Goal: Answer question/provide support: Share knowledge or assist other users

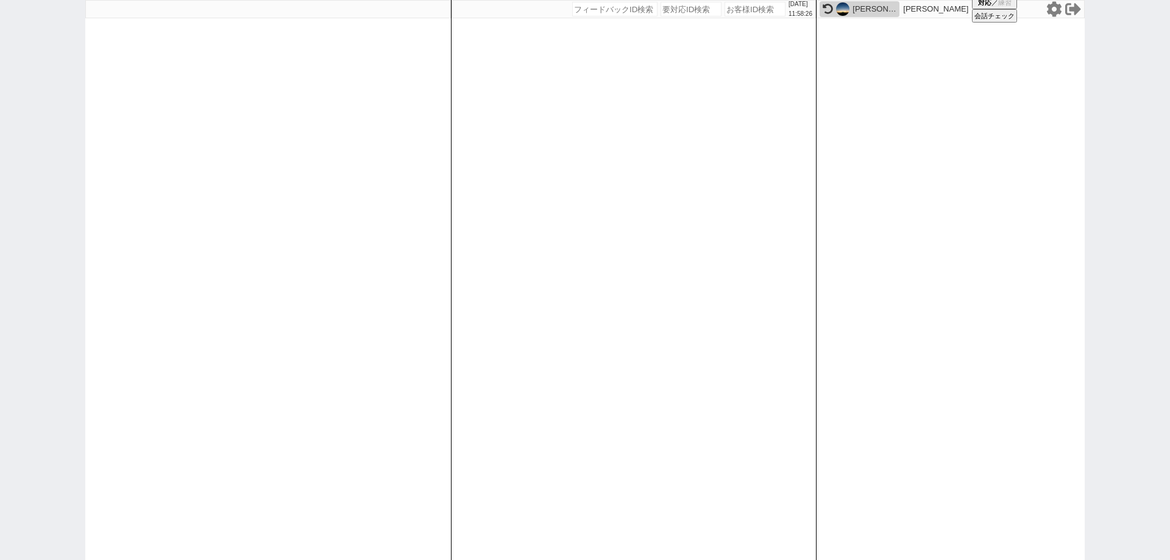
click at [749, 12] on input "number" at bounding box center [755, 9] width 61 height 15
paste input "616202"
type input "616202"
select select
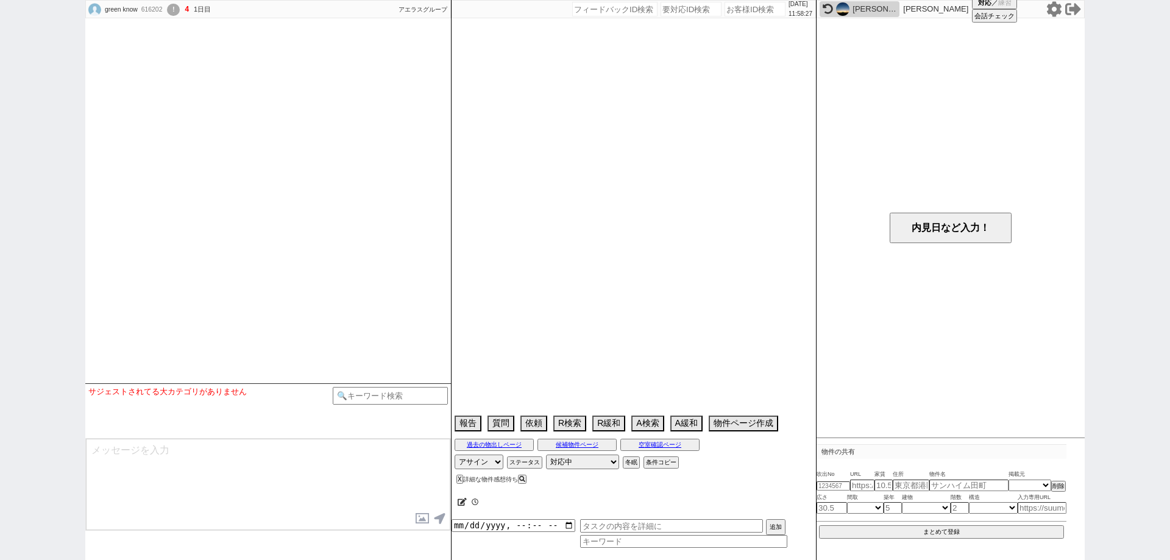
select select "15"
select select "1"
select select "23"
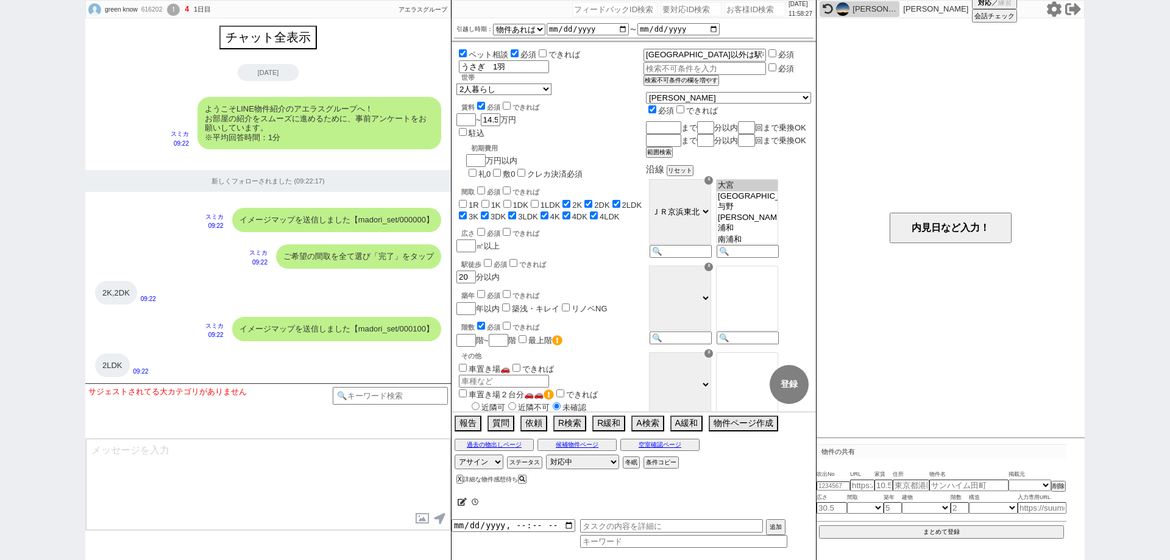
scroll to position [1893, 0]
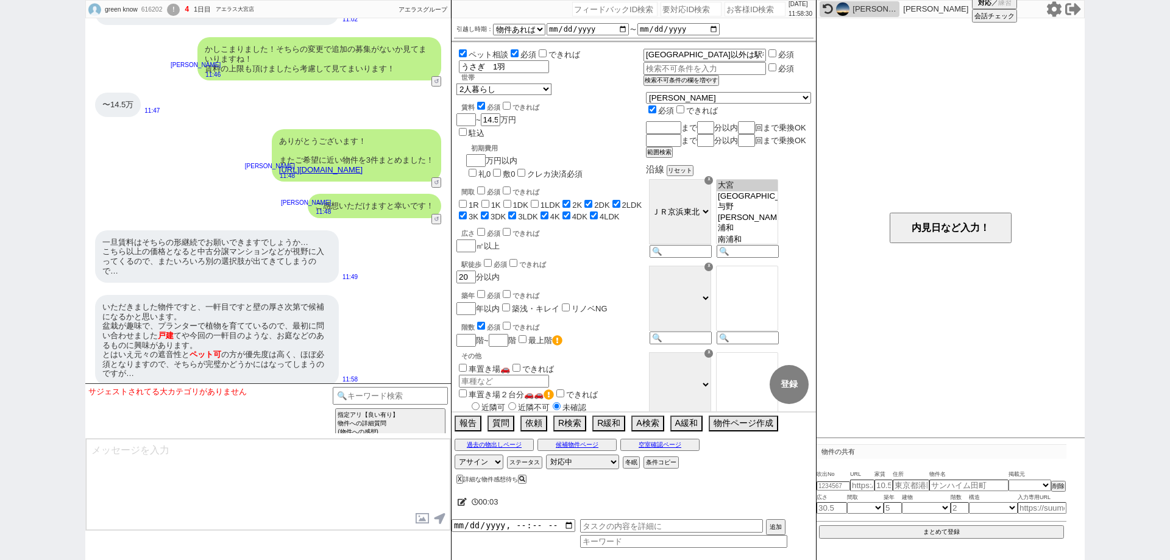
click at [138, 9] on div "green know" at bounding box center [120, 10] width 35 height 10
click at [147, 10] on div "616202" at bounding box center [151, 10] width 27 height 10
copy div "616202"
click at [186, 12] on div "green know 616202 ! 4 1日目 [GEOGRAPHIC_DATA]" at bounding box center [171, 10] width 171 height 18
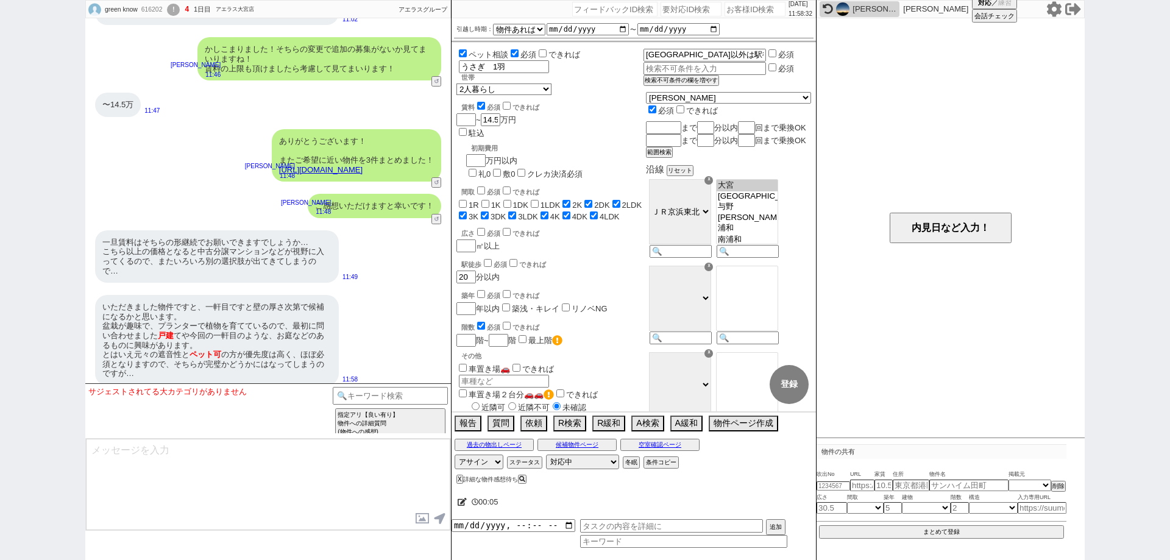
click at [179, 9] on div "!" at bounding box center [173, 10] width 13 height 12
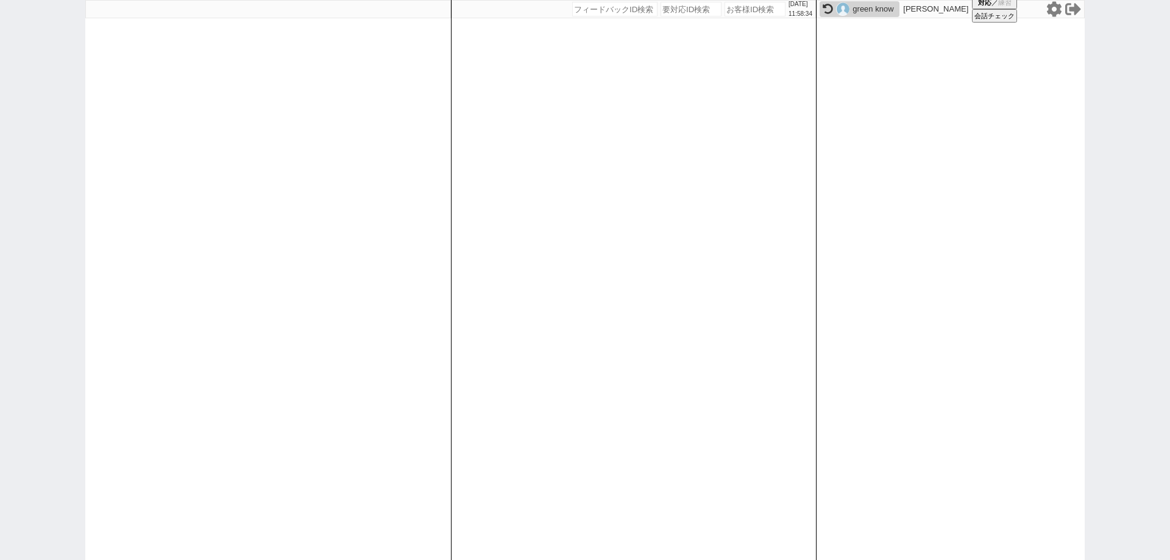
click at [743, 20] on div "[DATE] 11:58:34 候補物件を追加してしてください 紹介した物件一覧 他社物件を追加する 空室確認ページに追加・削除 紹介した物件一覧 他社物件を…" at bounding box center [634, 280] width 366 height 560
click at [743, 10] on input "number" at bounding box center [755, 9] width 61 height 15
paste input "616202"
type input "616202"
select select
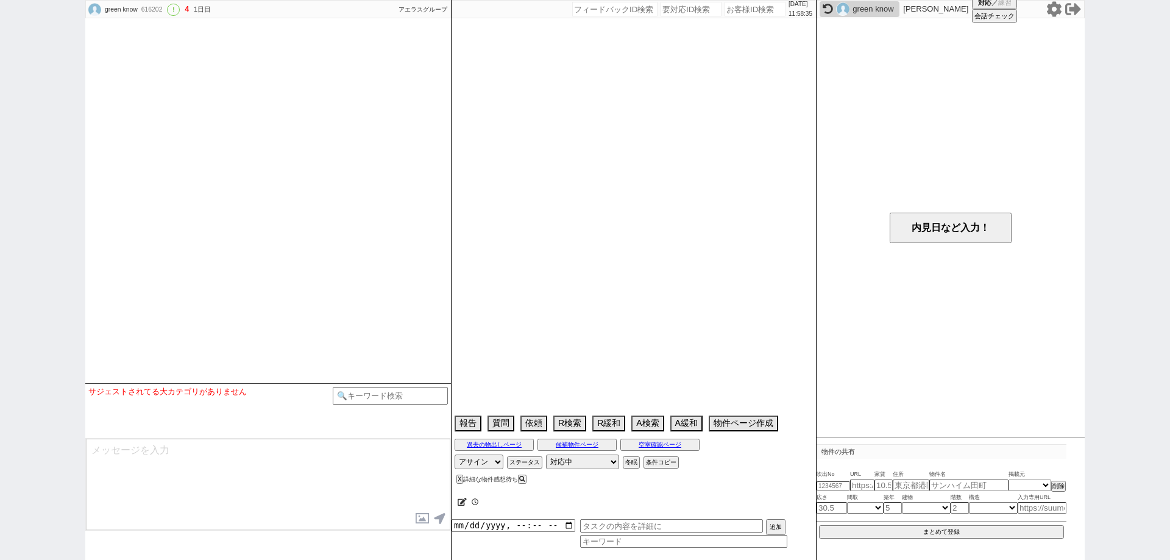
select select "15"
select select "1"
select select "23"
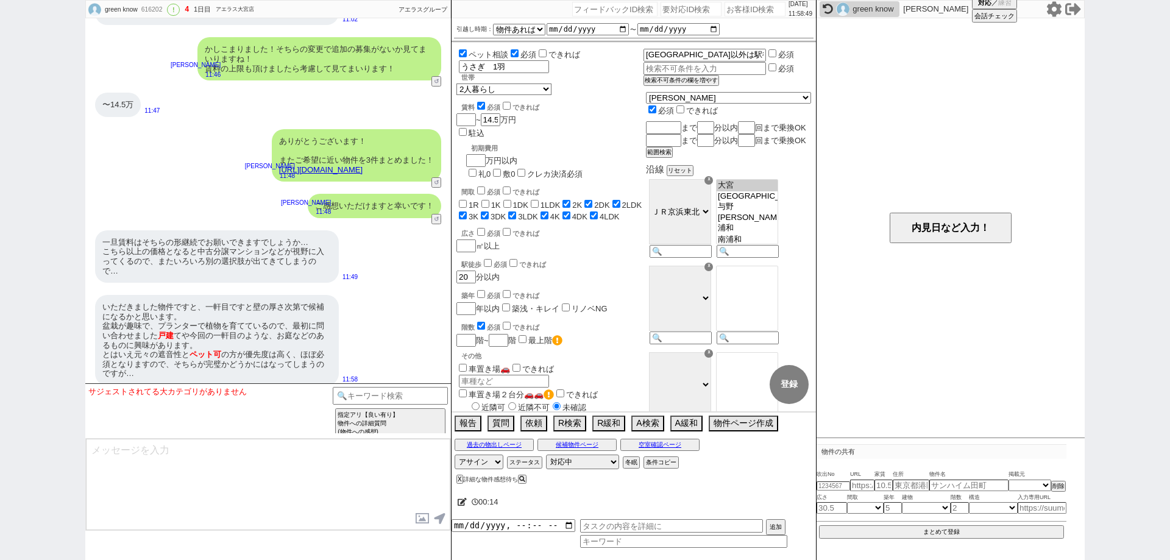
click at [0, 249] on div "green know 616202 ! 4 1日目 アエラス大宮店 冬眠中 自社客 アエラスグループ スミカ_BPO チャット全表示 [DATE] ようこそL…" at bounding box center [585, 280] width 1170 height 560
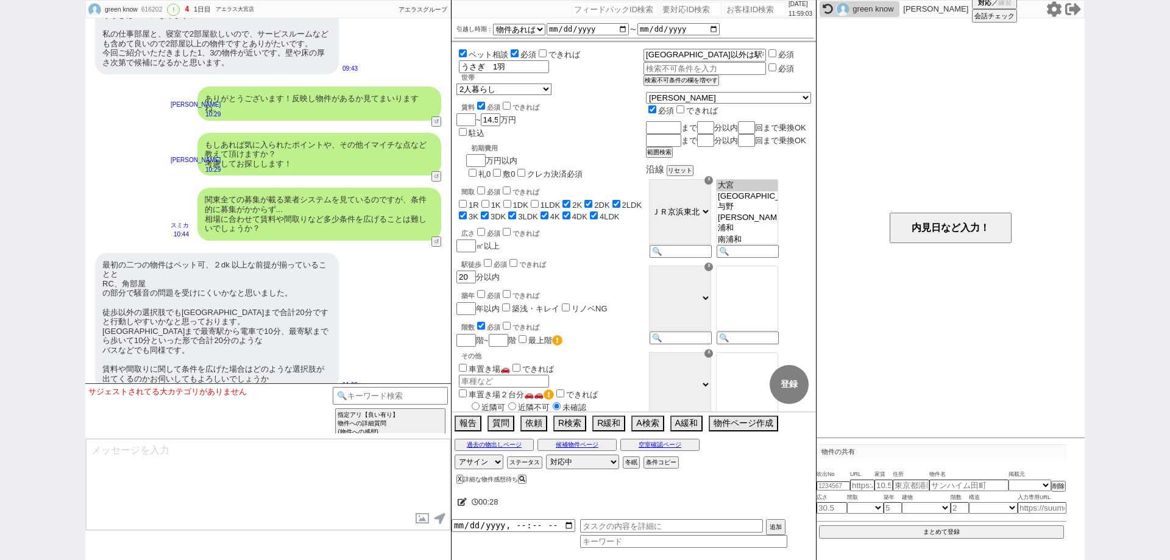
scroll to position [1589, 0]
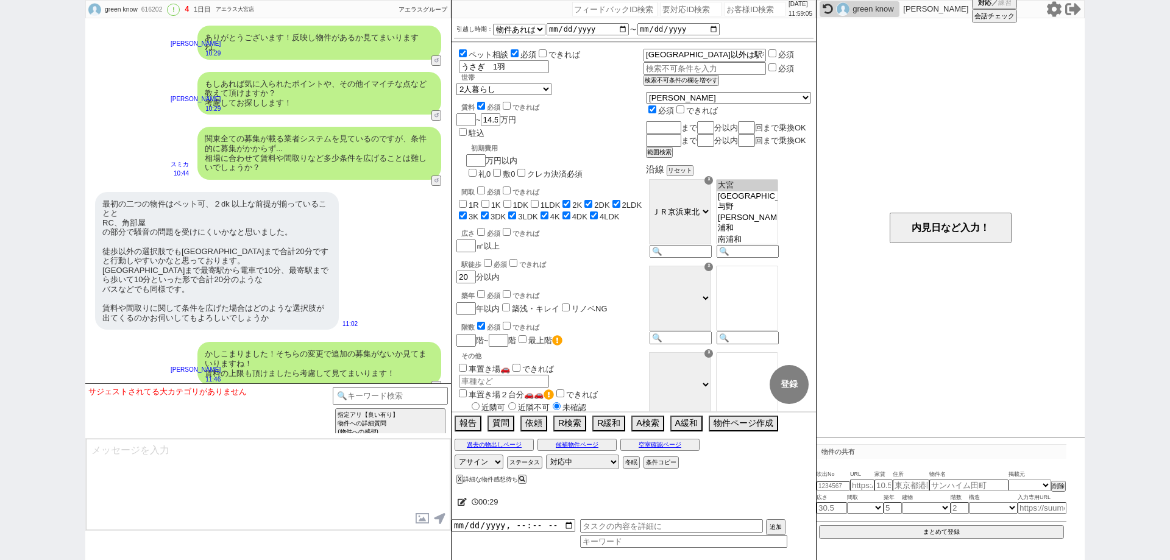
drag, startPoint x: 461, startPoint y: 497, endPoint x: 469, endPoint y: 500, distance: 8.5
click at [464, 498] on icon at bounding box center [462, 502] width 9 height 8
click at [475, 501] on textarea at bounding box center [610, 500] width 305 height 24
type textarea "ｈ"
checkbox input "false"
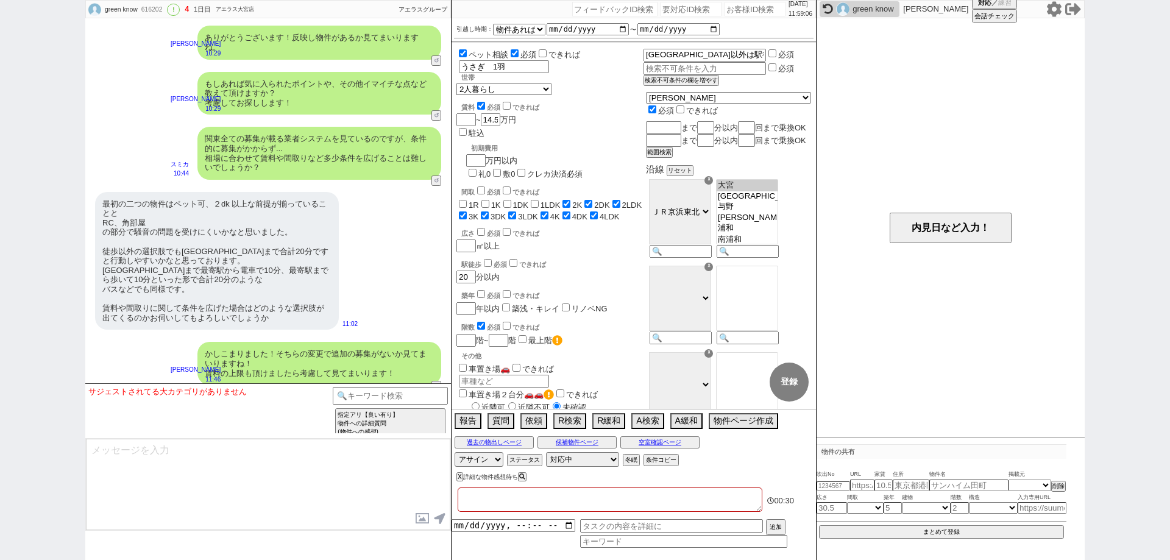
checkbox input "false"
checkbox input "true"
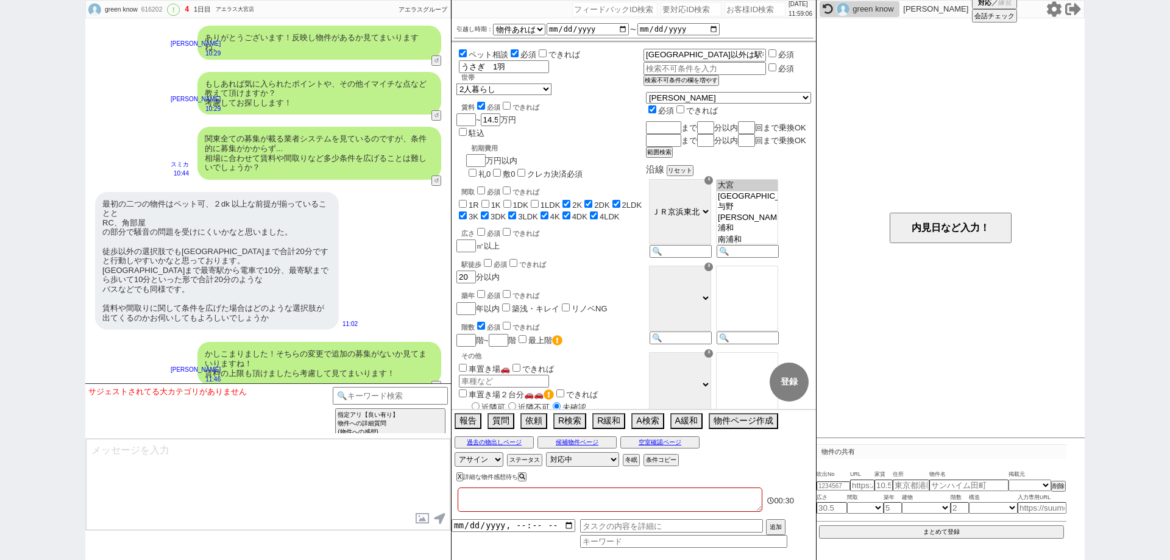
checkbox input "true"
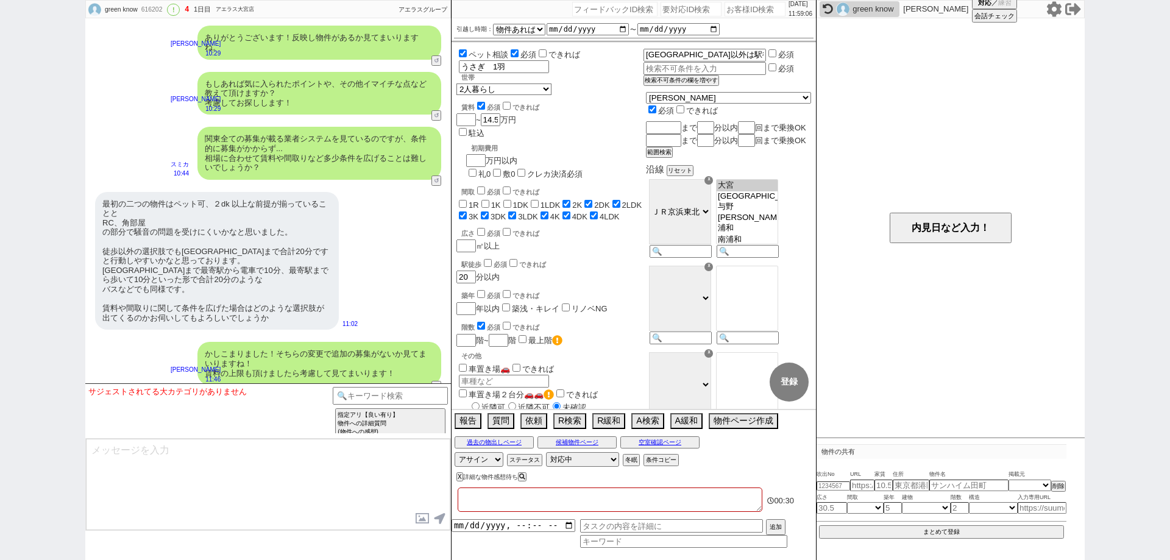
checkbox input "true"
type textarea "は"
checkbox input "false"
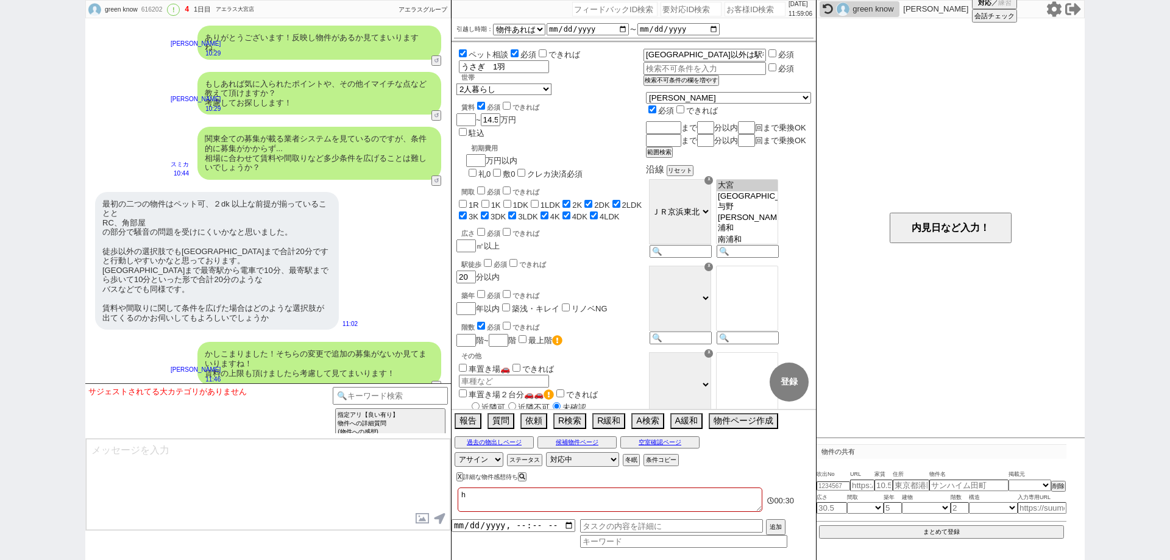
checkbox input "false"
checkbox input "true"
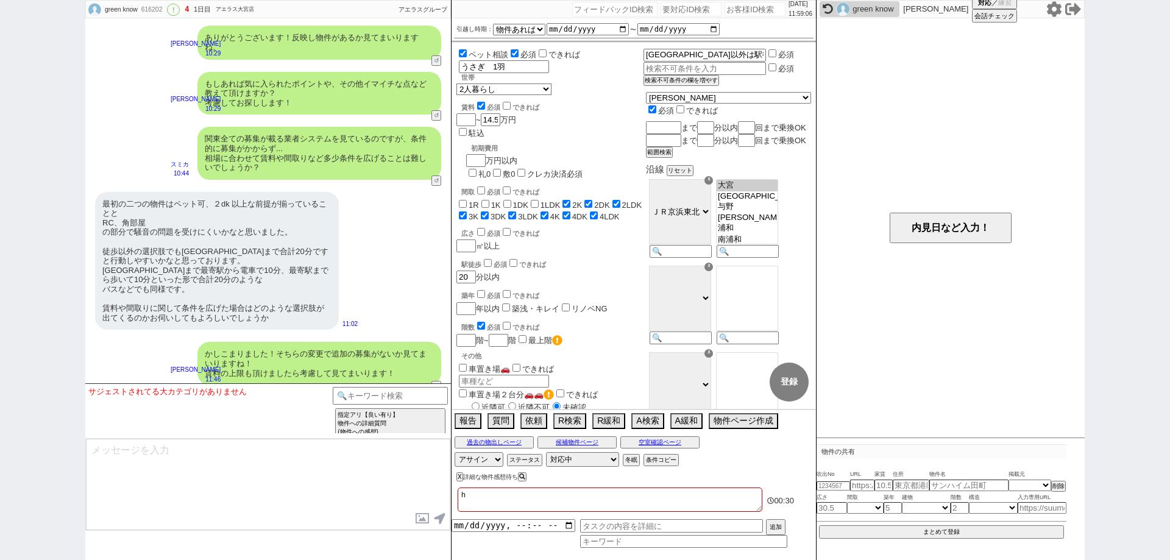
checkbox input "true"
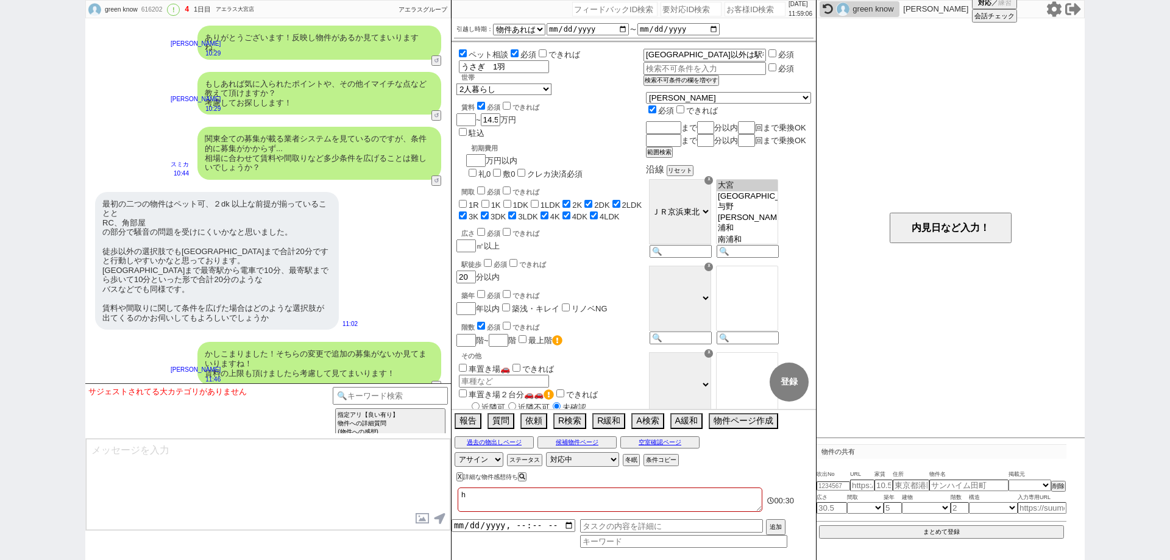
checkbox input "true"
type textarea "はｂ"
checkbox input "false"
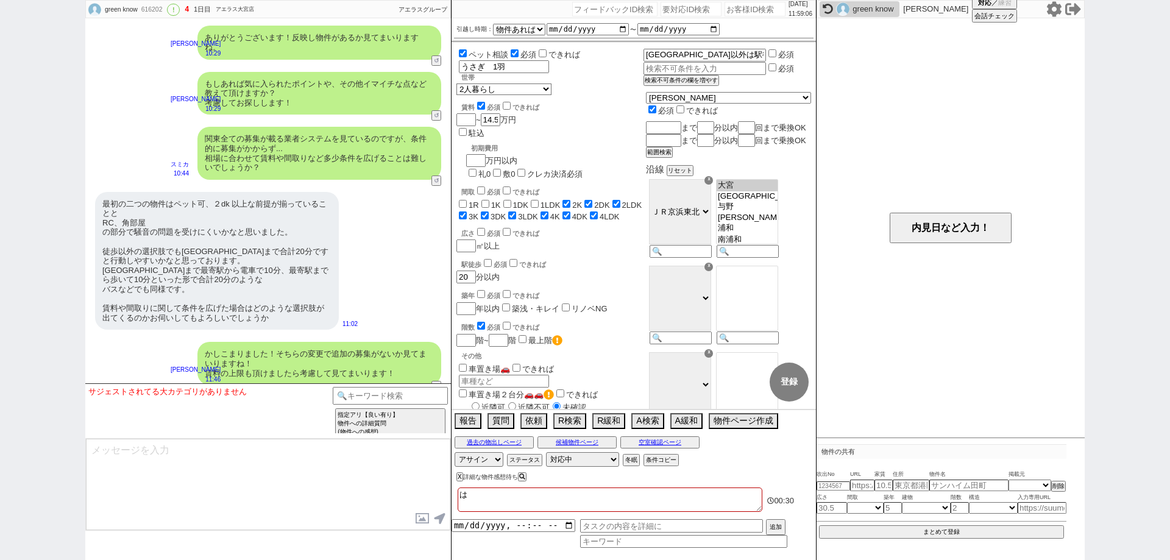
checkbox input "false"
checkbox input "true"
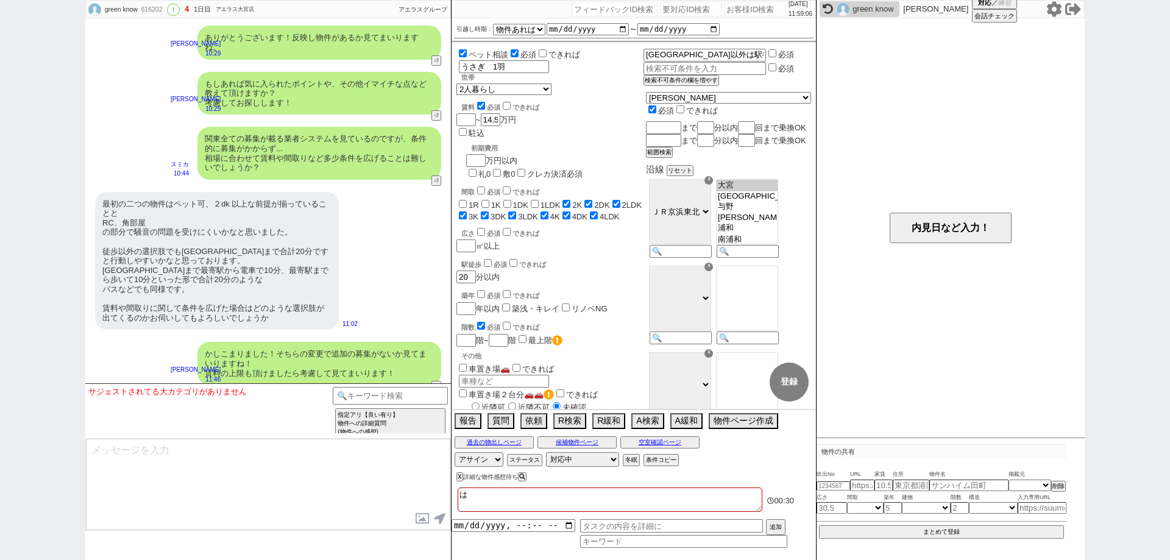
checkbox input "true"
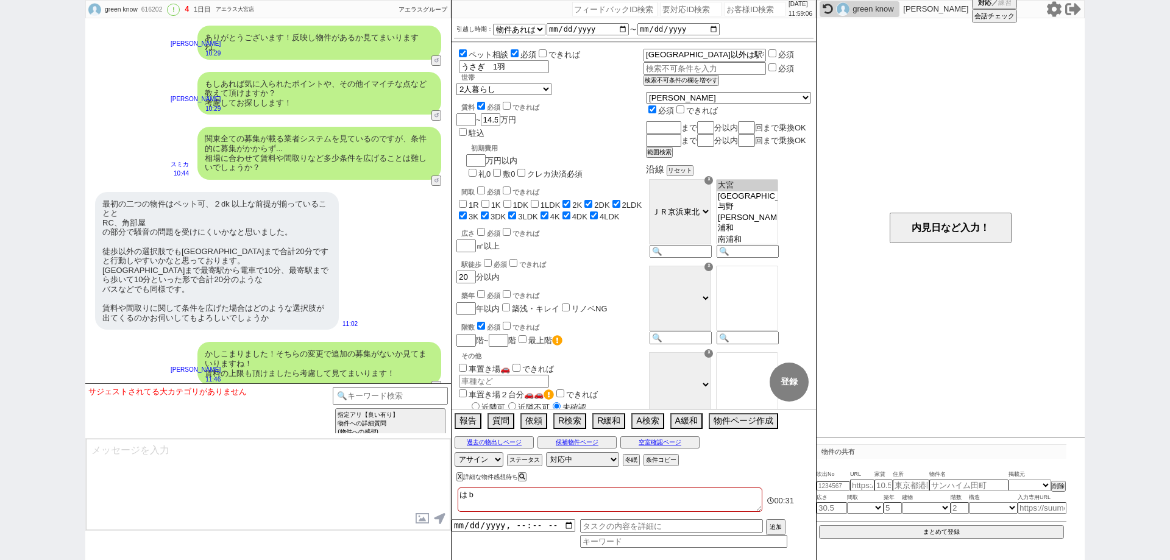
type textarea "はぶ"
checkbox input "false"
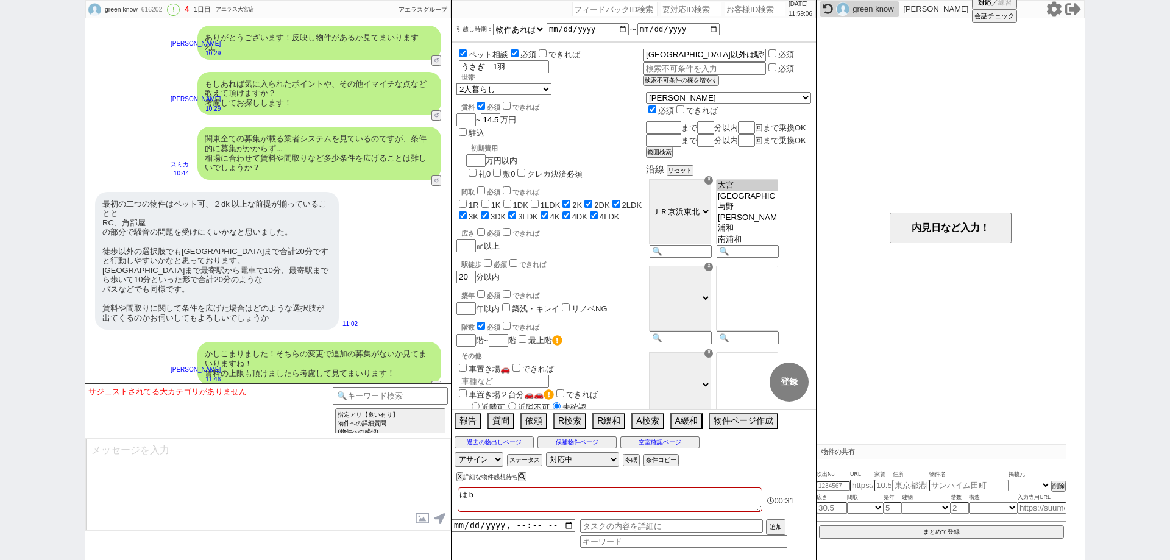
checkbox input "true"
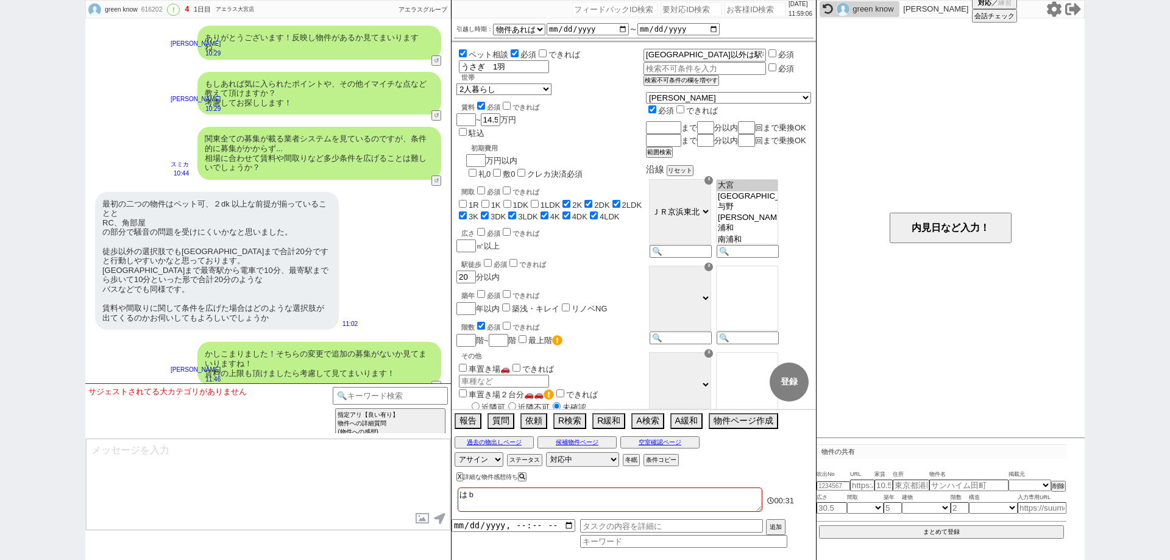
checkbox input "true"
type textarea "はぶｋ"
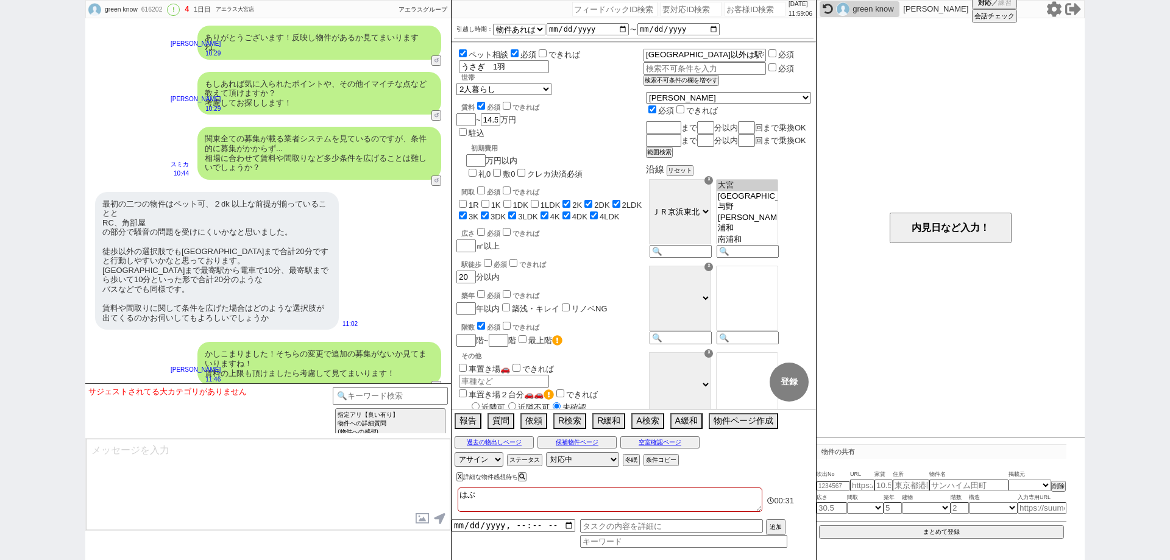
checkbox input "false"
checkbox input "true"
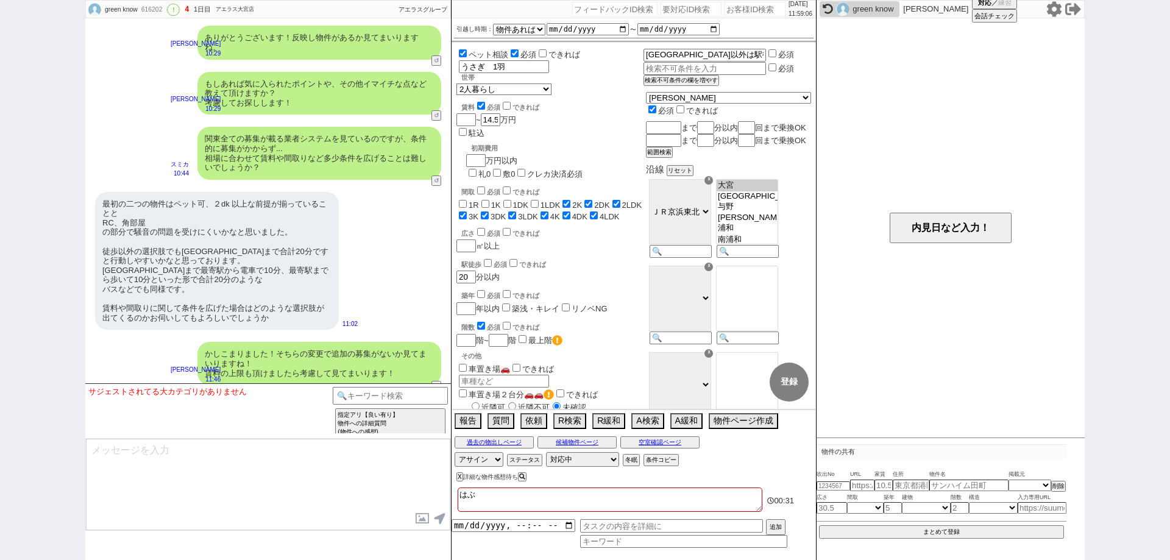
checkbox input "true"
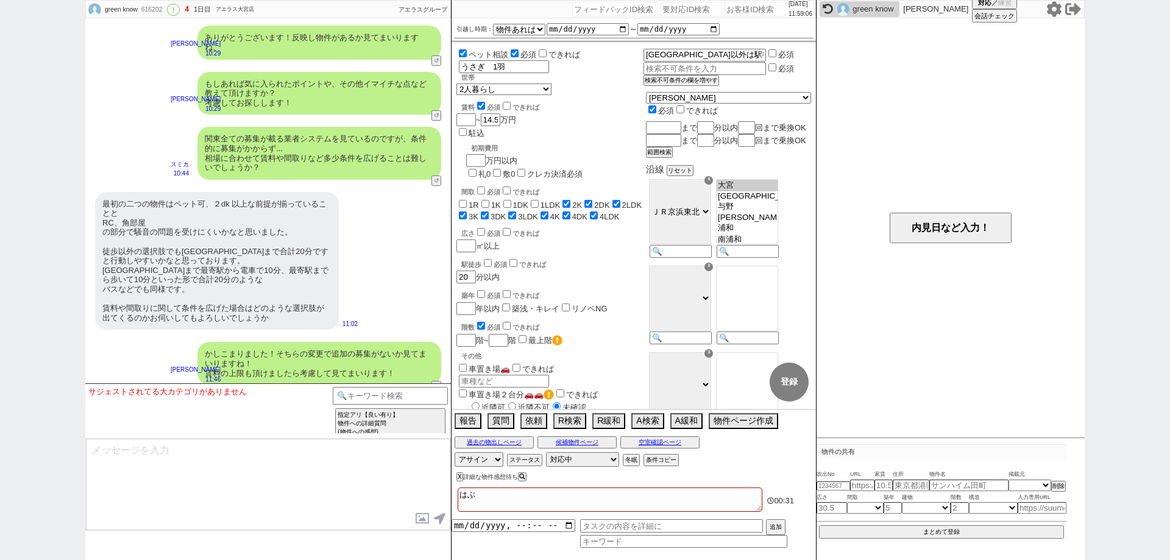
checkbox input "true"
type textarea "はぶく"
checkbox input "false"
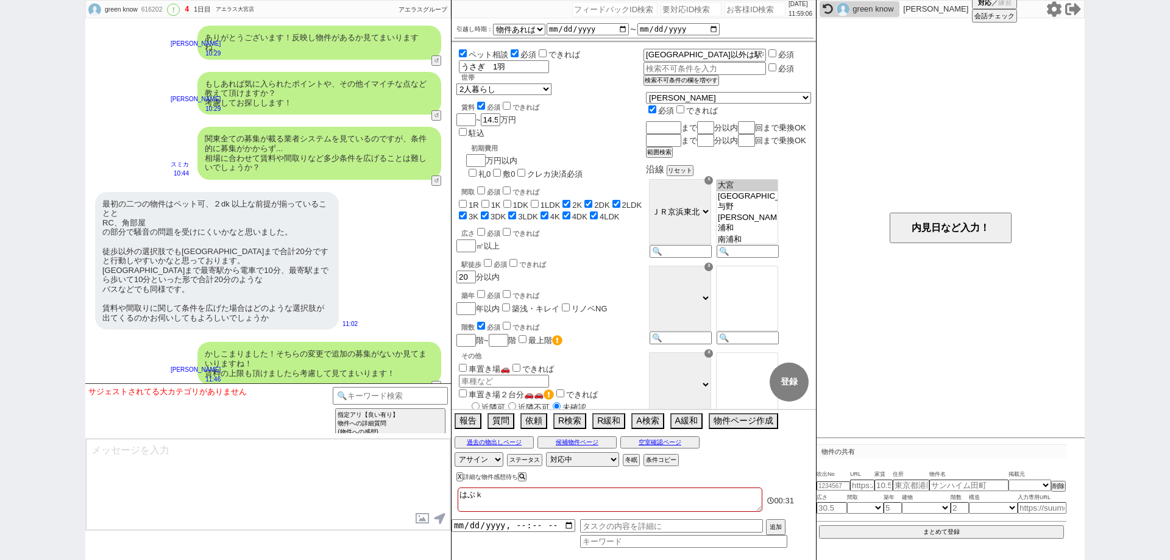
checkbox input "false"
checkbox input "true"
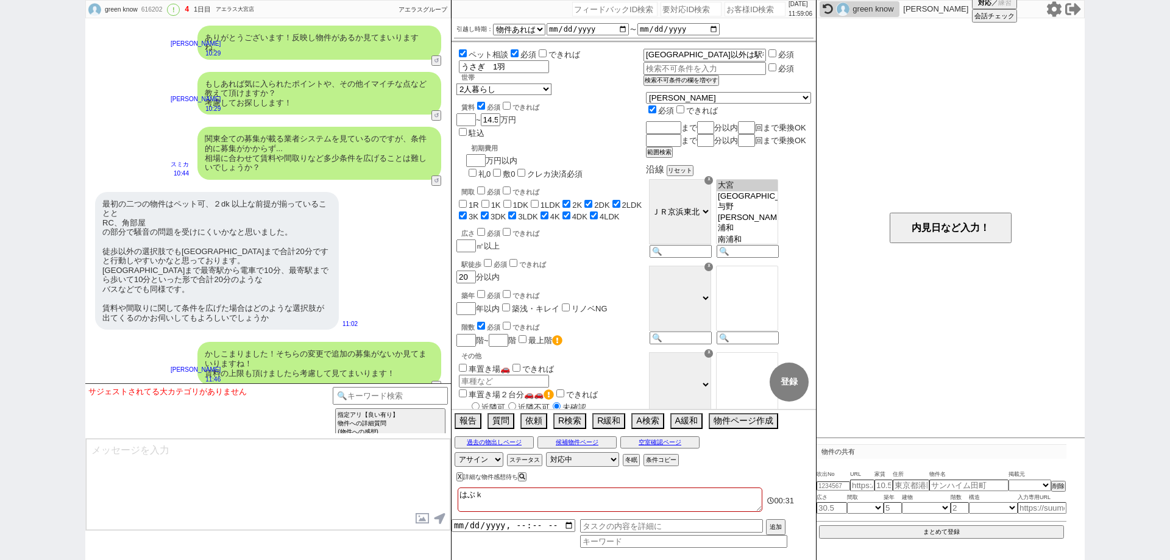
checkbox input "true"
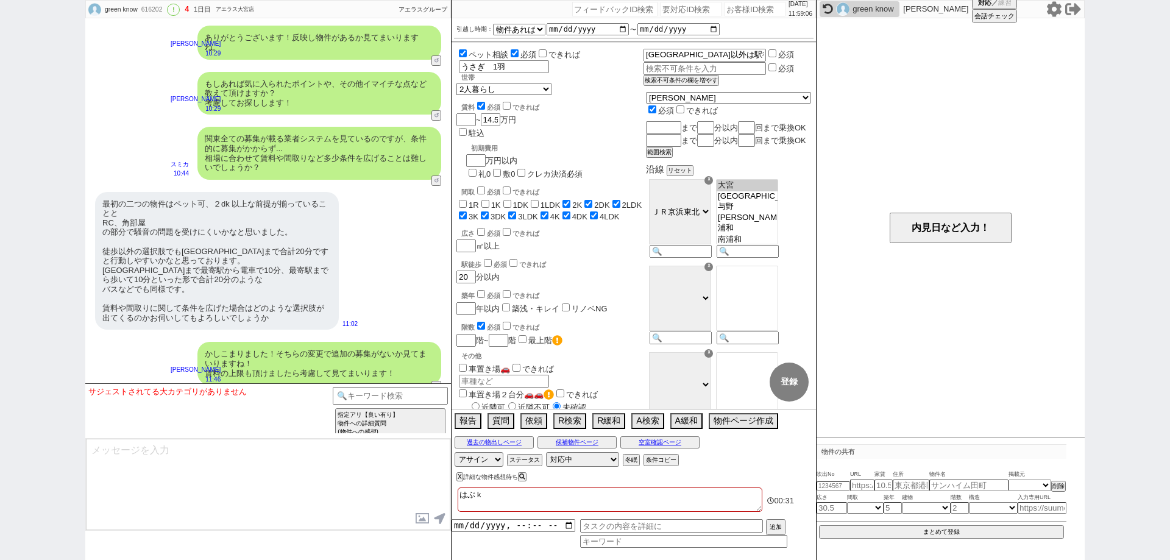
checkbox input "true"
type textarea "はぶくｙ"
checkbox input "false"
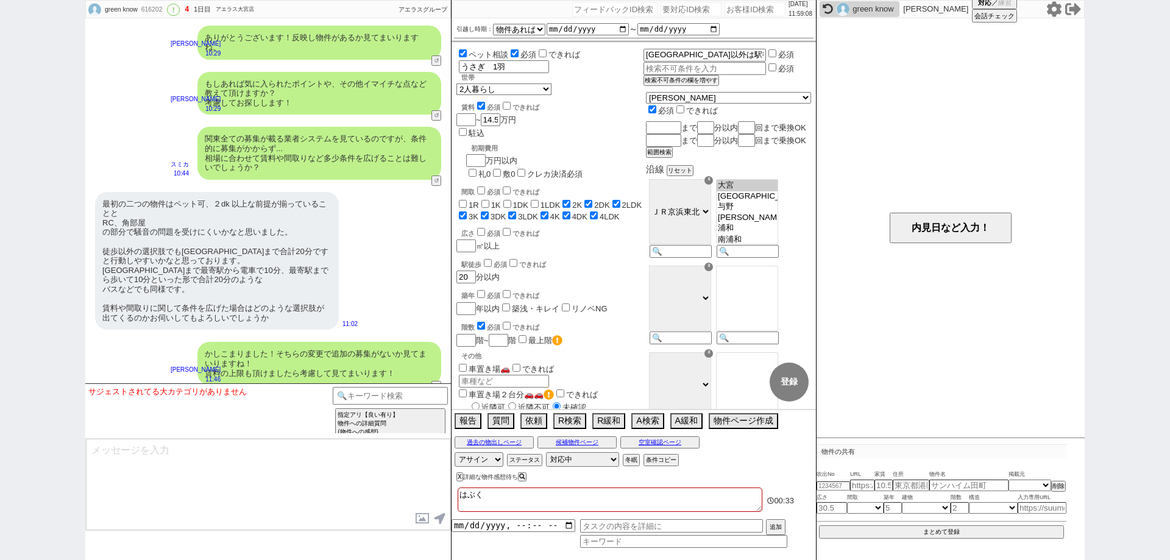
checkbox input "false"
checkbox input "true"
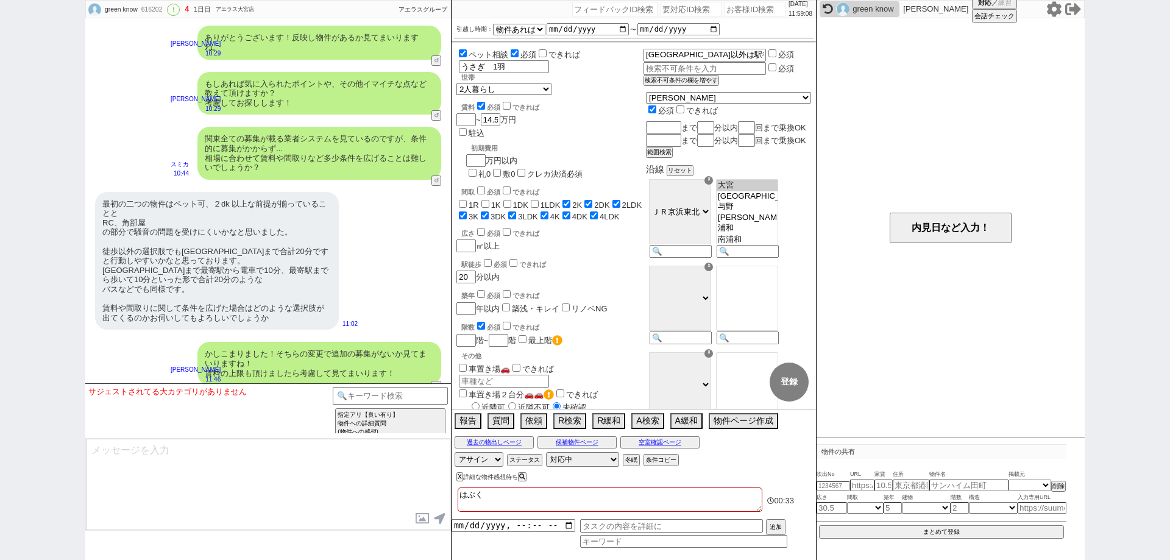
checkbox input "true"
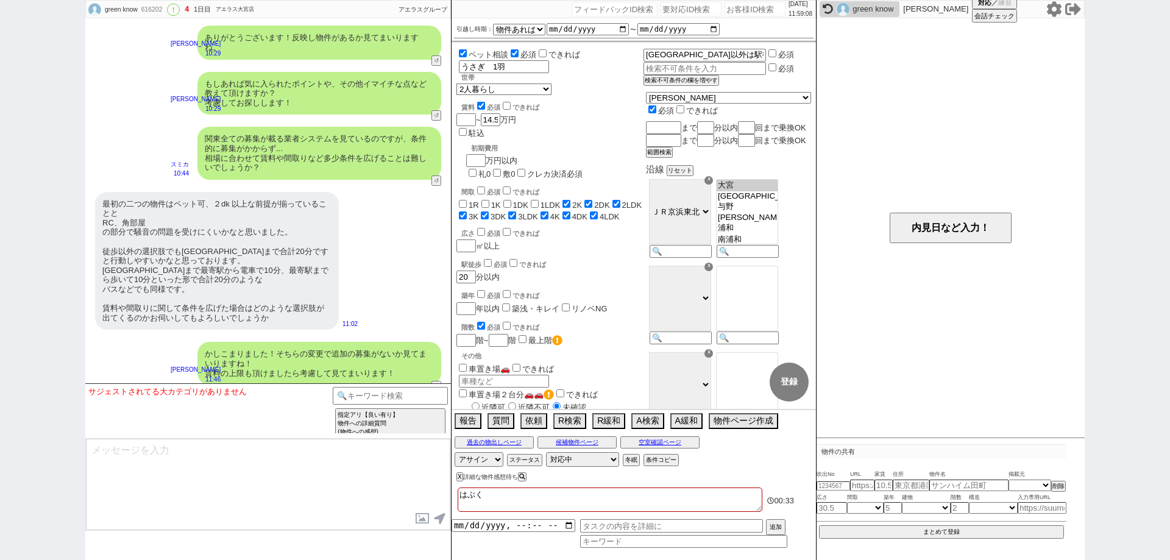
checkbox input "true"
type textarea "はぶくゆ"
checkbox input "false"
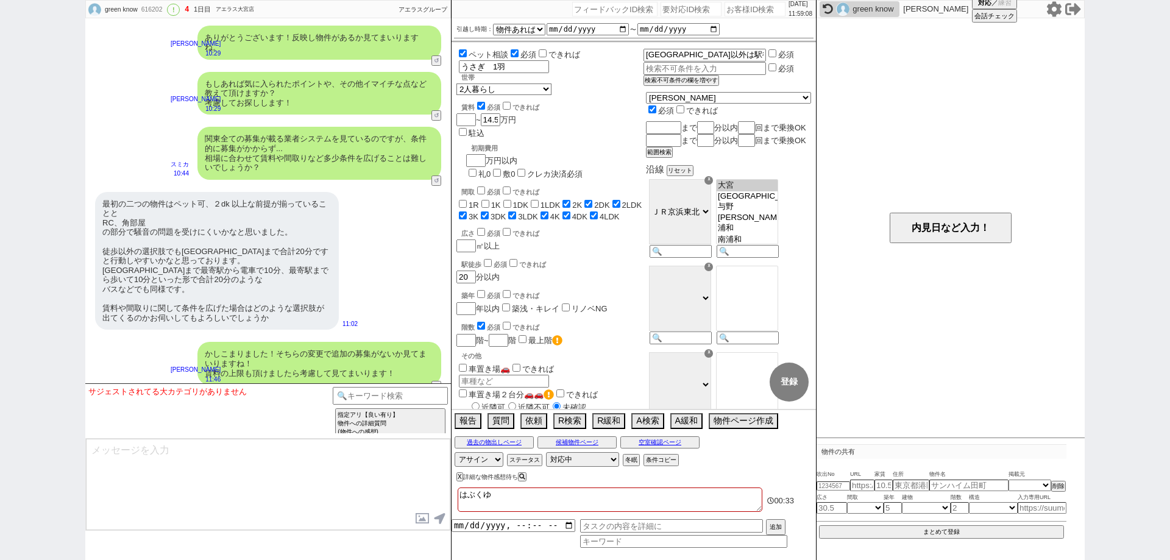
checkbox input "false"
checkbox input "true"
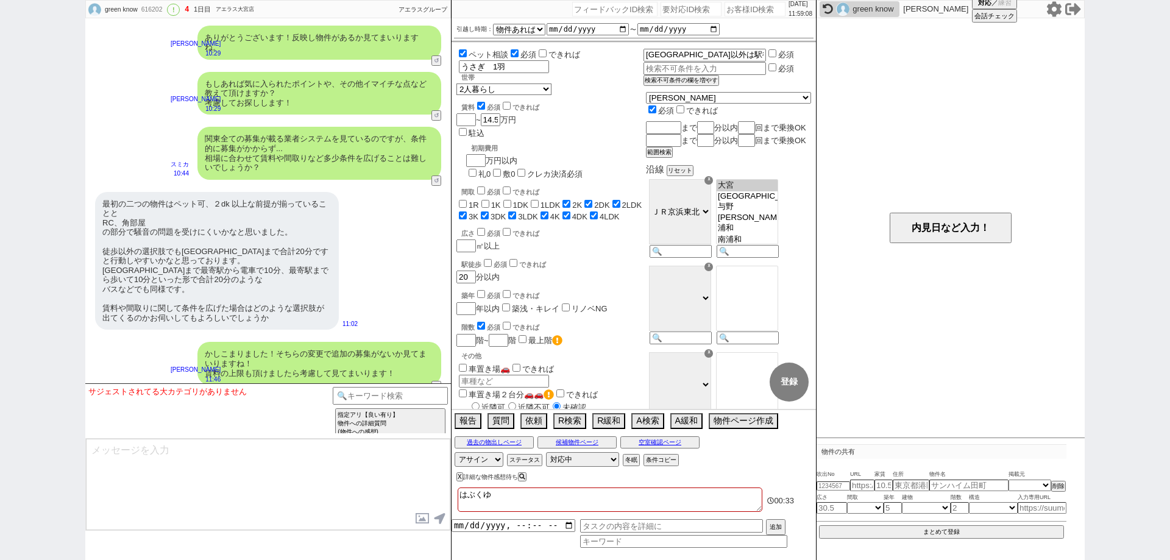
checkbox input "true"
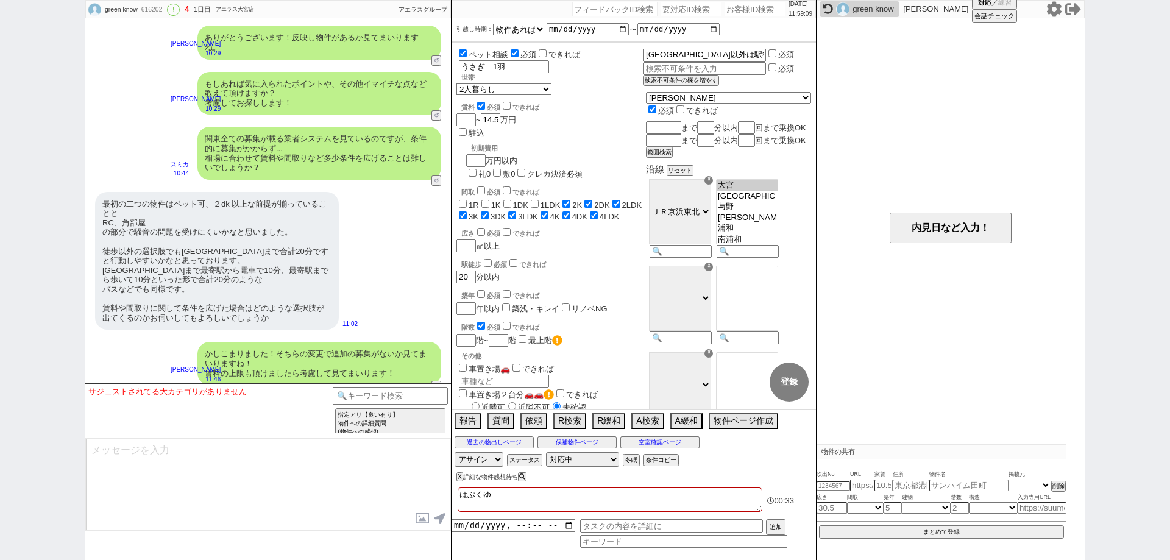
type textarea "省くユーザ"
checkbox input "false"
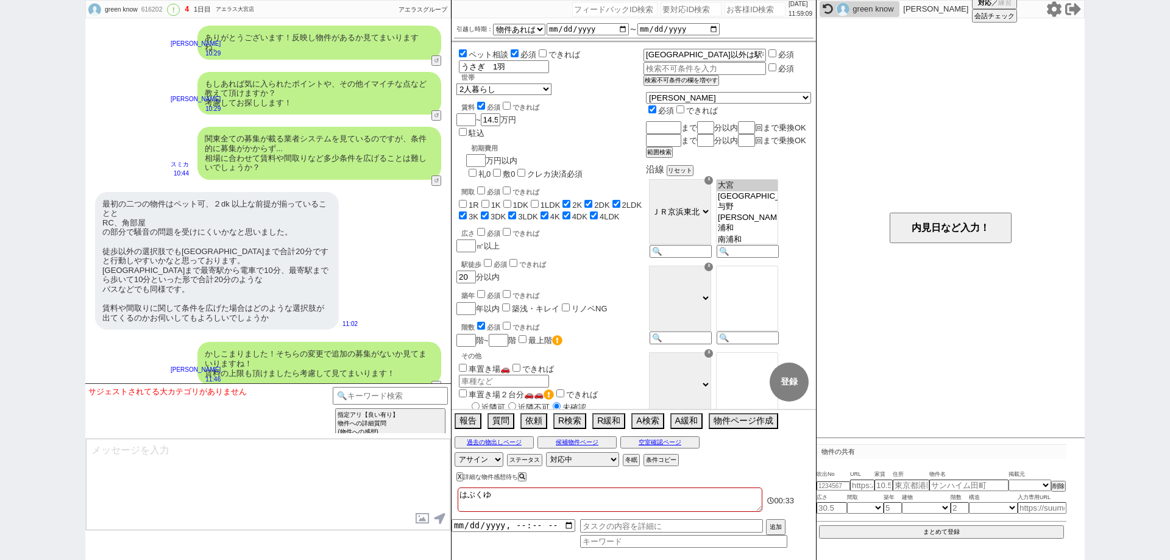
checkbox input "true"
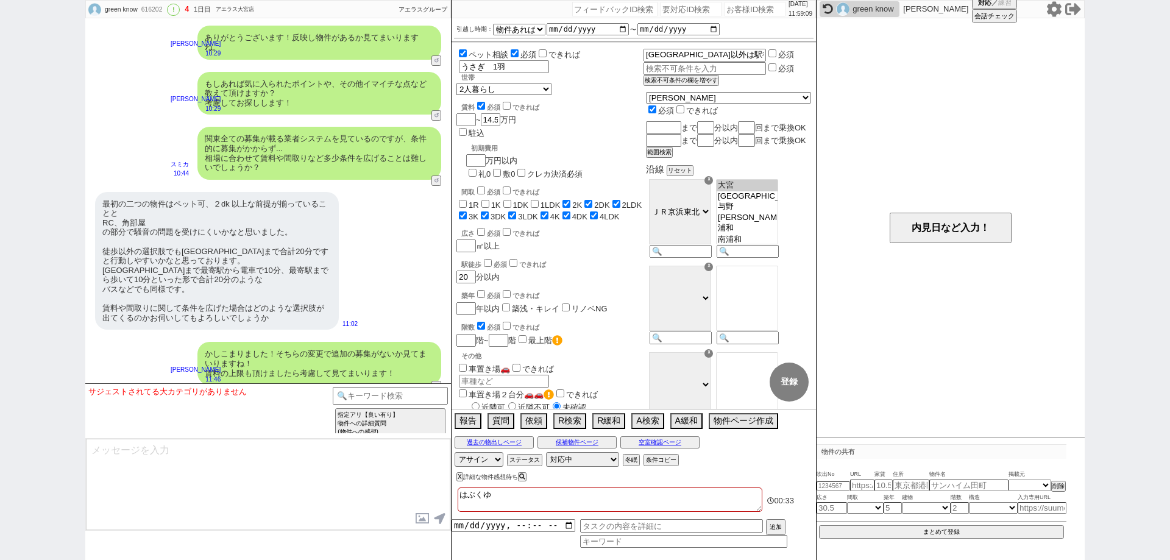
checkbox input "true"
type textarea "省くユーザー"
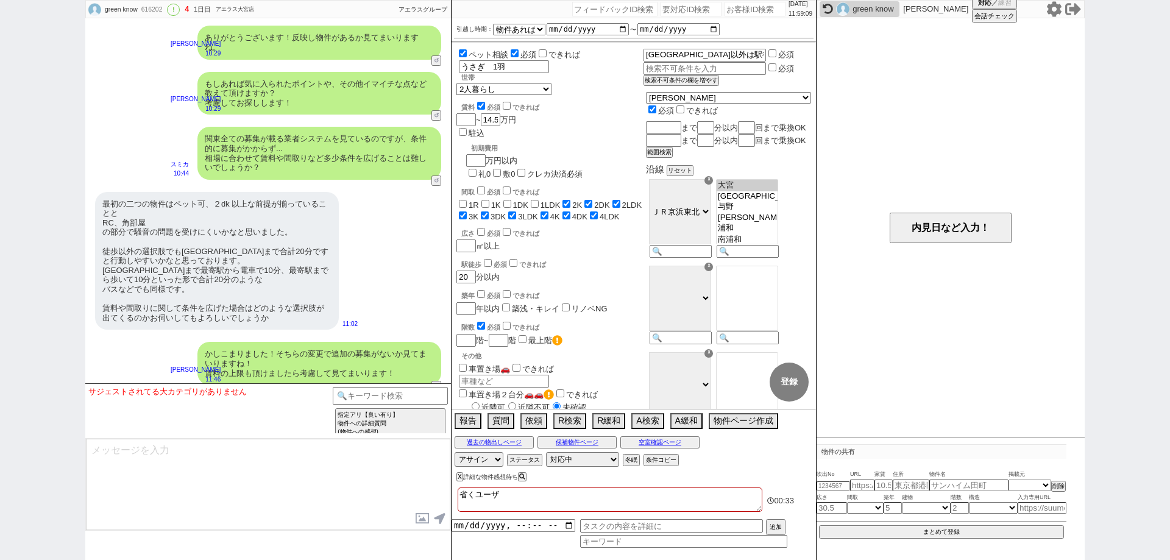
checkbox input "false"
checkbox input "true"
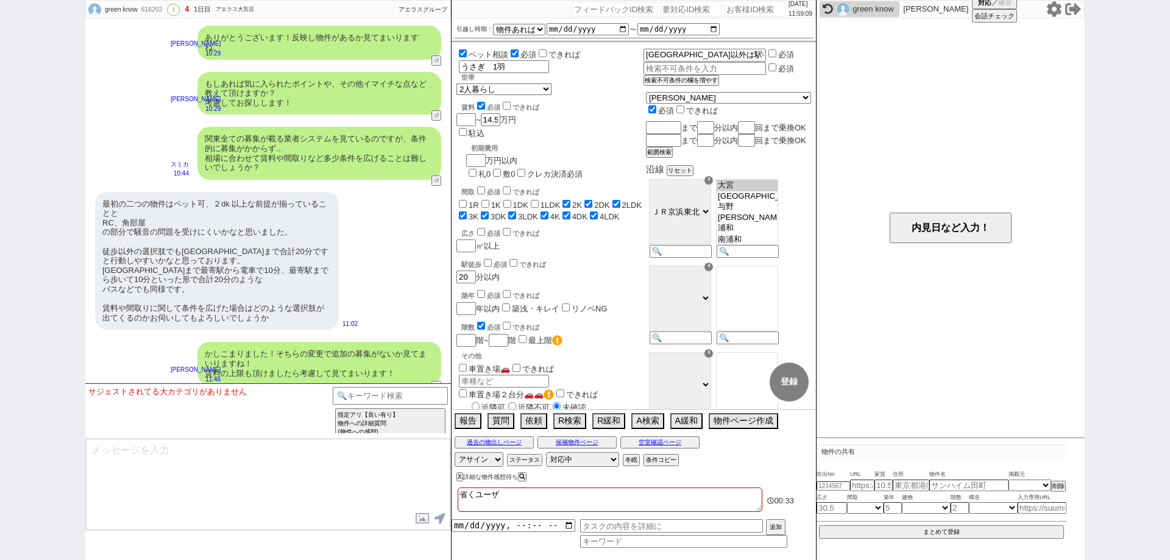
checkbox input "true"
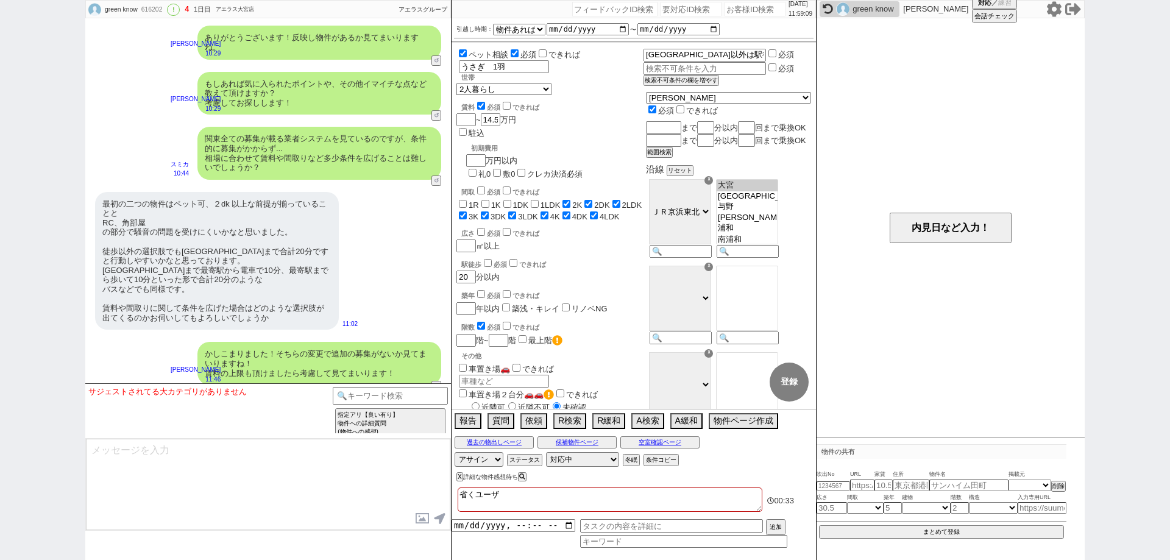
checkbox input "true"
checkbox input "false"
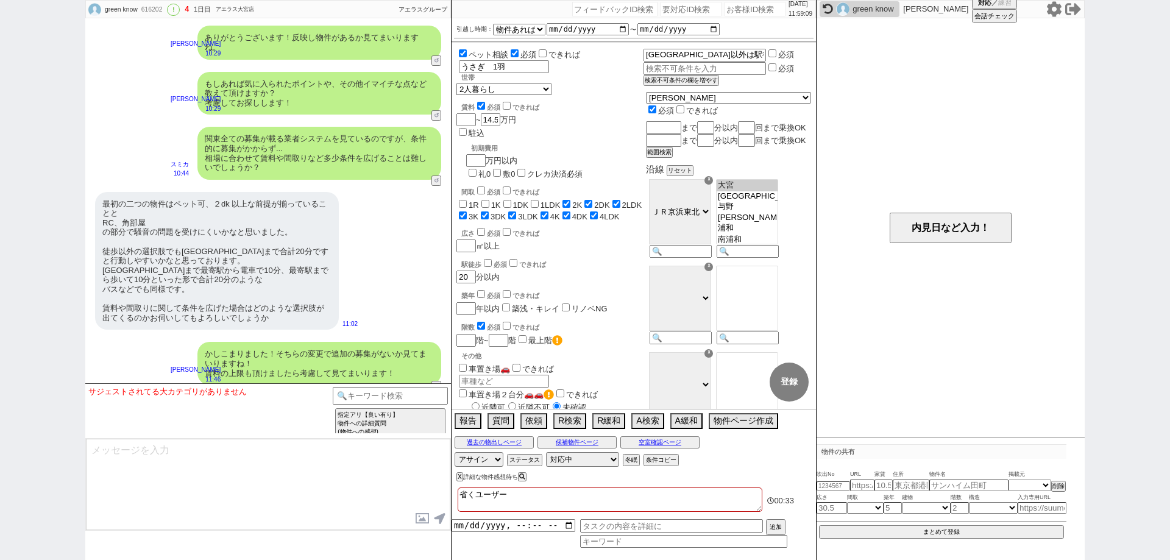
checkbox input "false"
checkbox input "true"
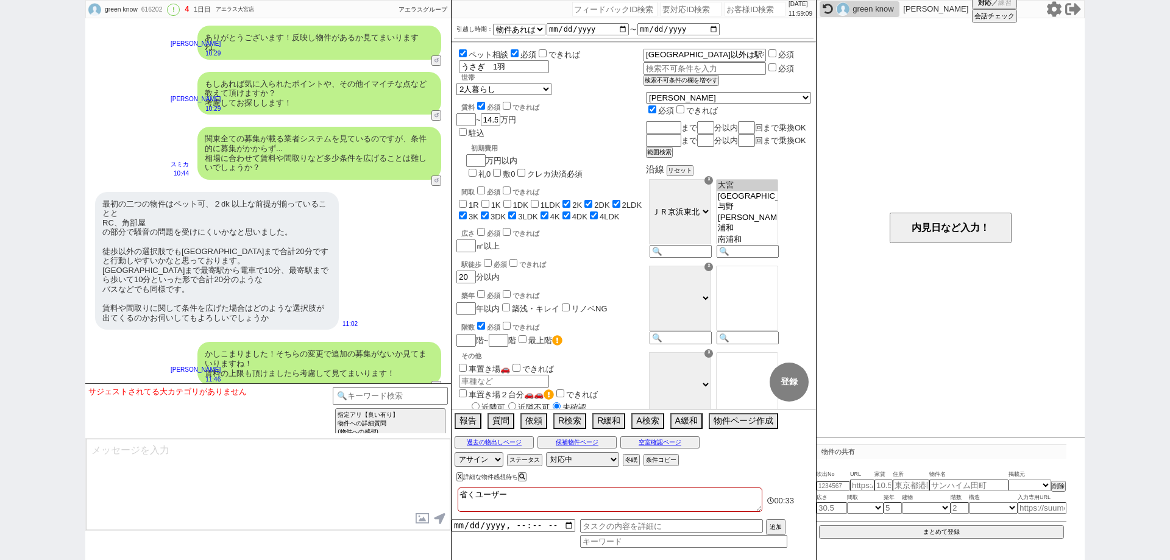
checkbox input "true"
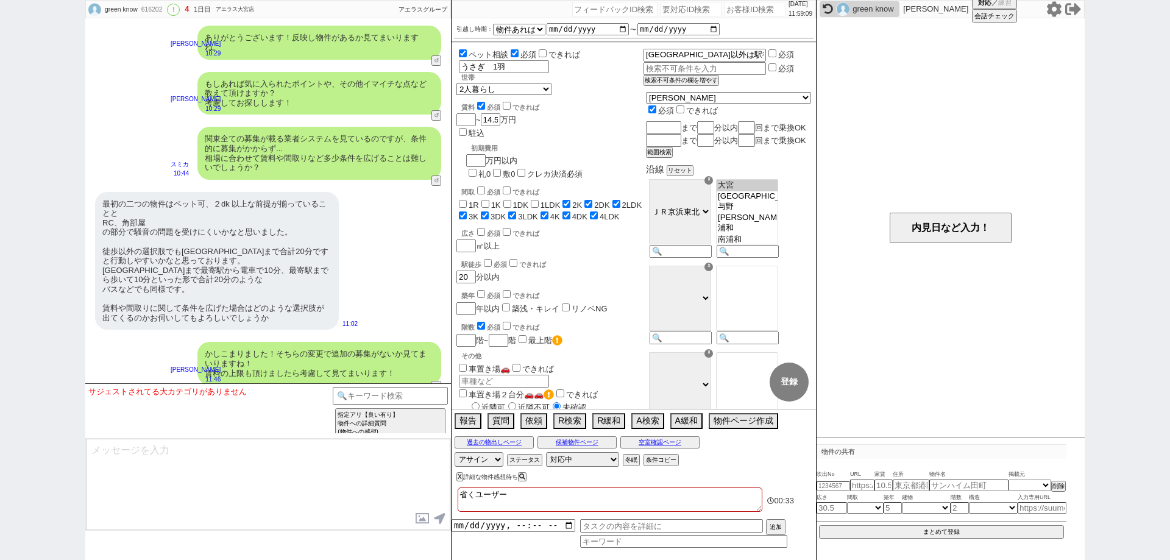
checkbox input "true"
type textarea "省くユーザー５"
checkbox input "false"
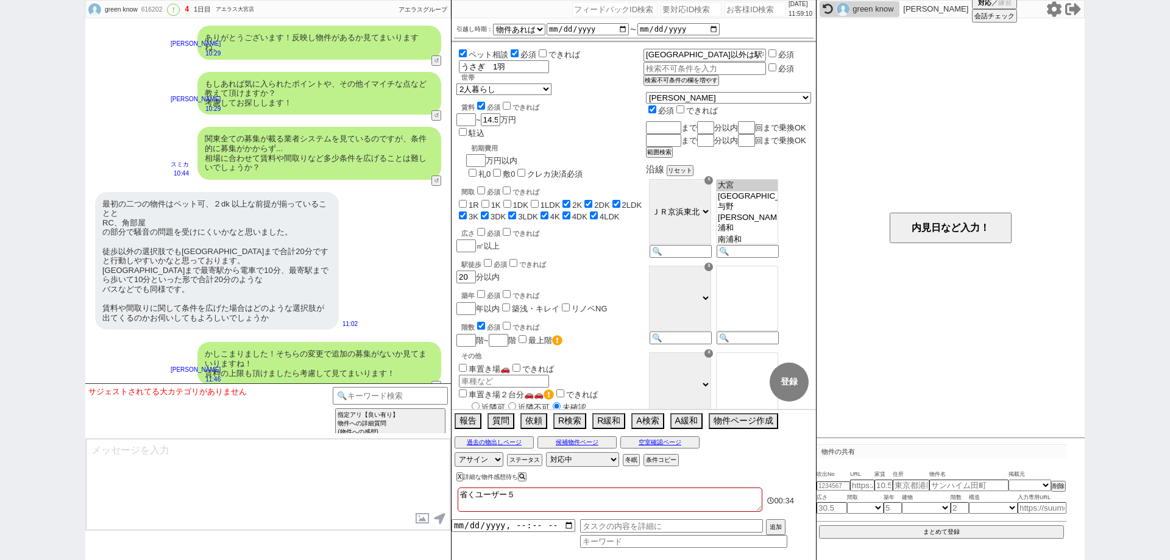
checkbox input "false"
checkbox input "true"
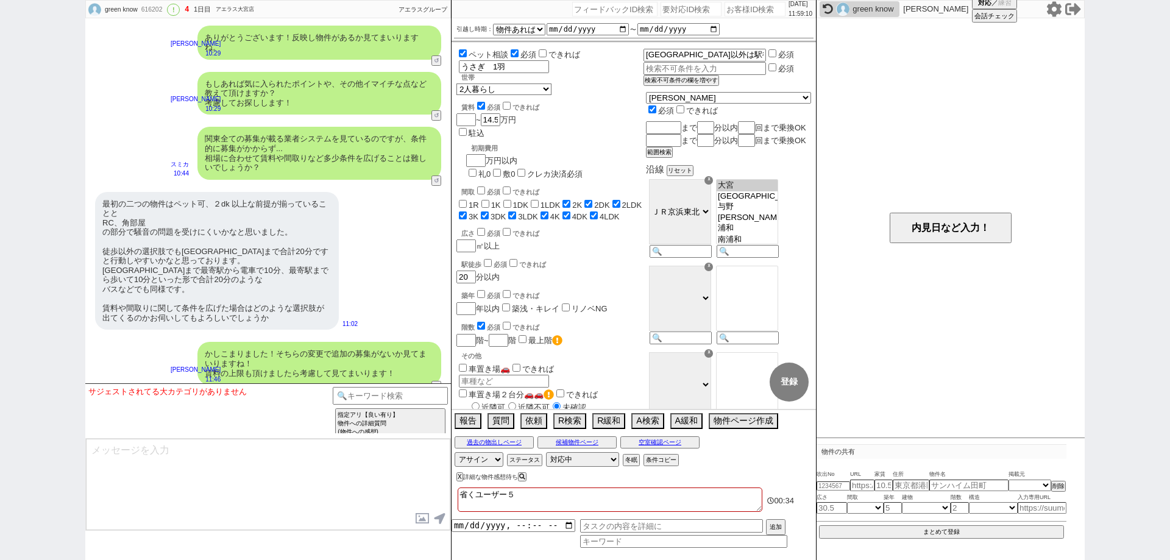
checkbox input "true"
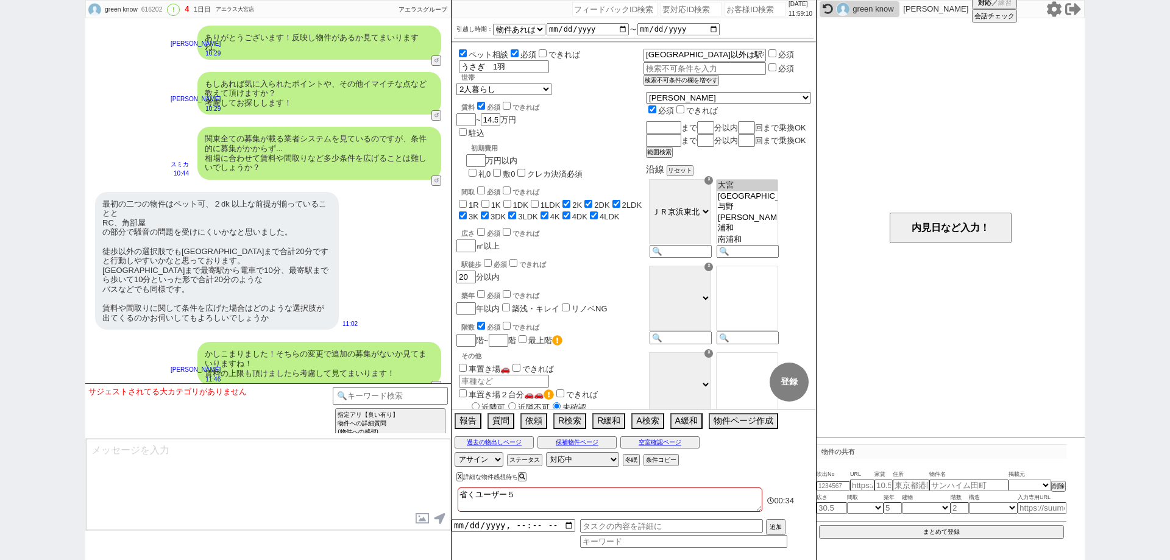
type textarea "省くユーザー5"
checkbox input "false"
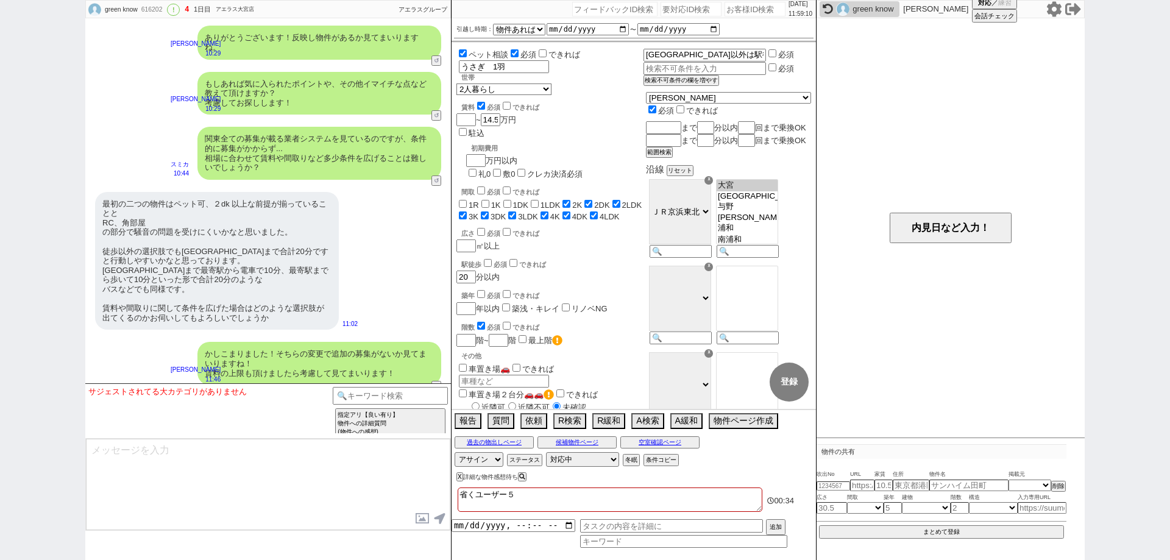
checkbox input "true"
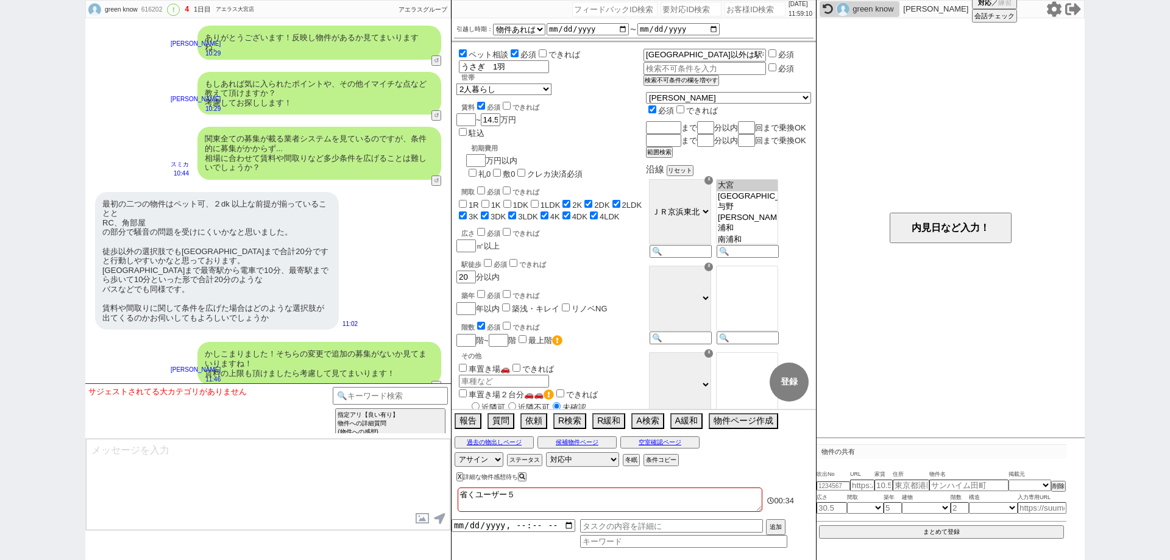
checkbox input "true"
type textarea "省くユーザー5️⃣"
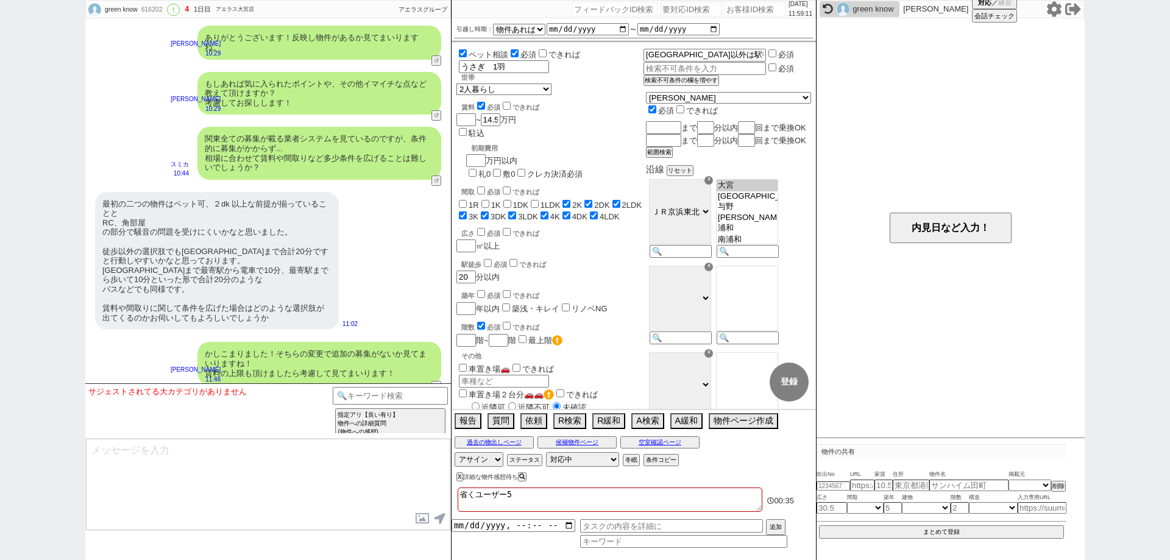
checkbox input "false"
checkbox input "true"
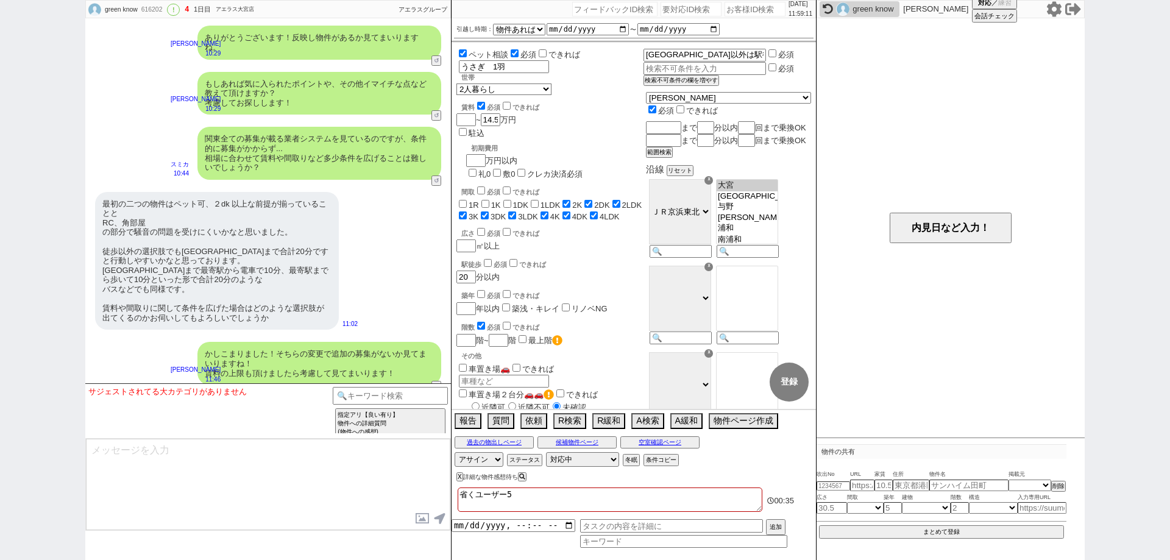
checkbox input "true"
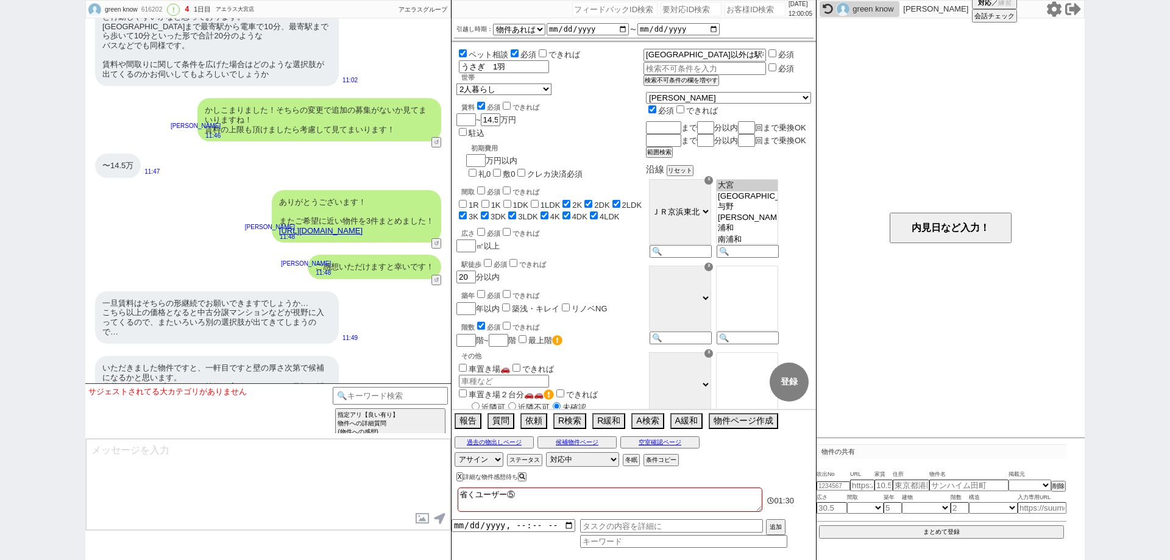
scroll to position [1893, 0]
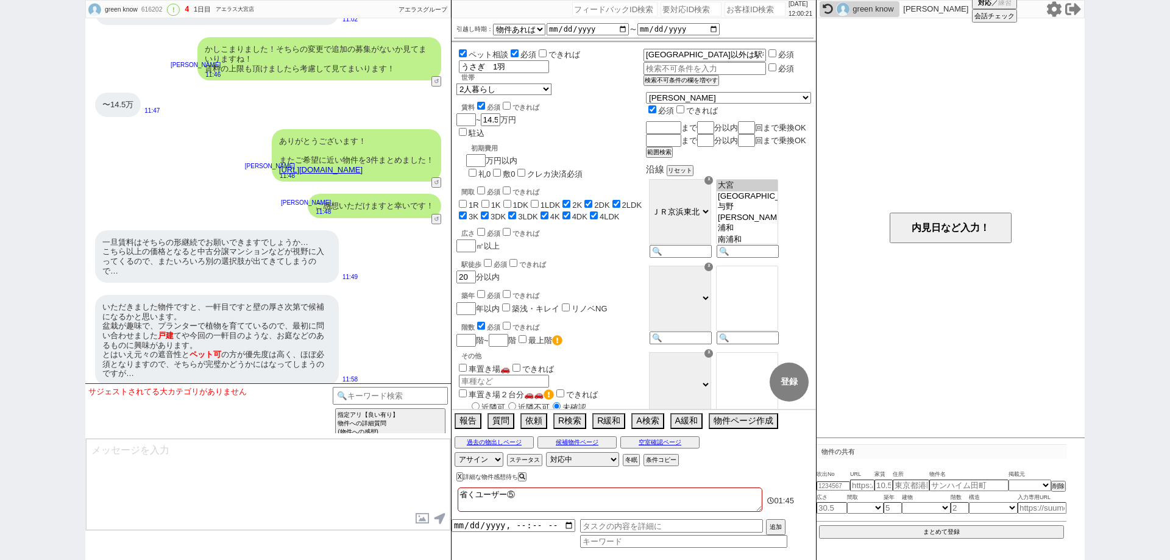
click at [456, 477] on div "X 詳細な物件感想待ち" at bounding box center [607, 477] width 310 height 16
click at [462, 475] on div "X 詳細な物件感想待ち" at bounding box center [491, 476] width 71 height 7
click at [458, 473] on button "X" at bounding box center [458, 476] width 4 height 7
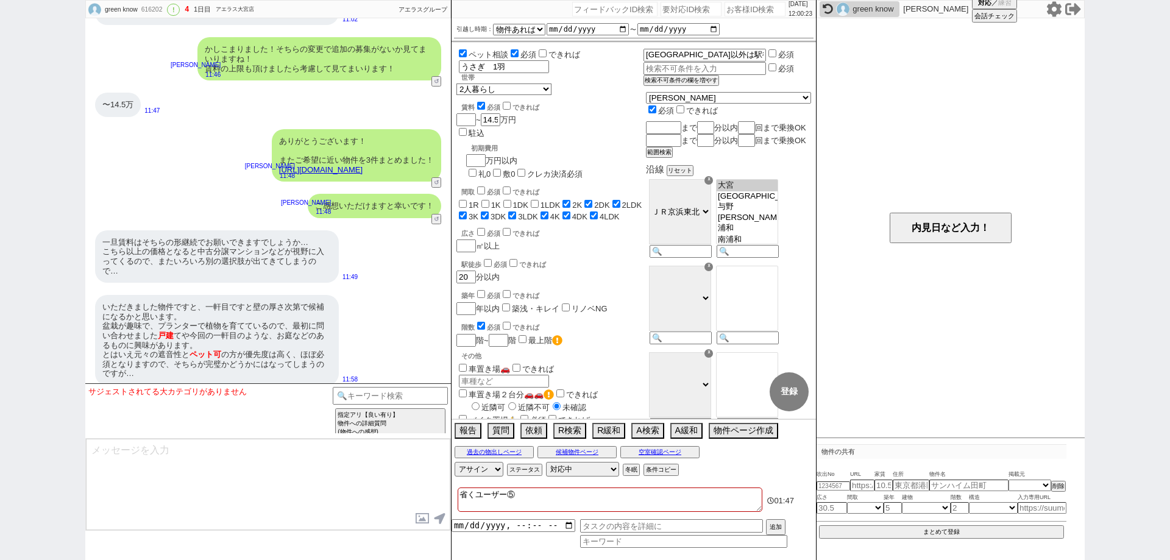
click at [606, 503] on textarea "省くユーザー⑤" at bounding box center [610, 500] width 305 height 24
click at [730, 492] on textarea "省くユーザー⑤　庭、戸建てと条件も厳しい（物件無いテンプレも打たれている）" at bounding box center [610, 500] width 305 height 24
click at [380, 507] on textarea at bounding box center [268, 484] width 364 height 91
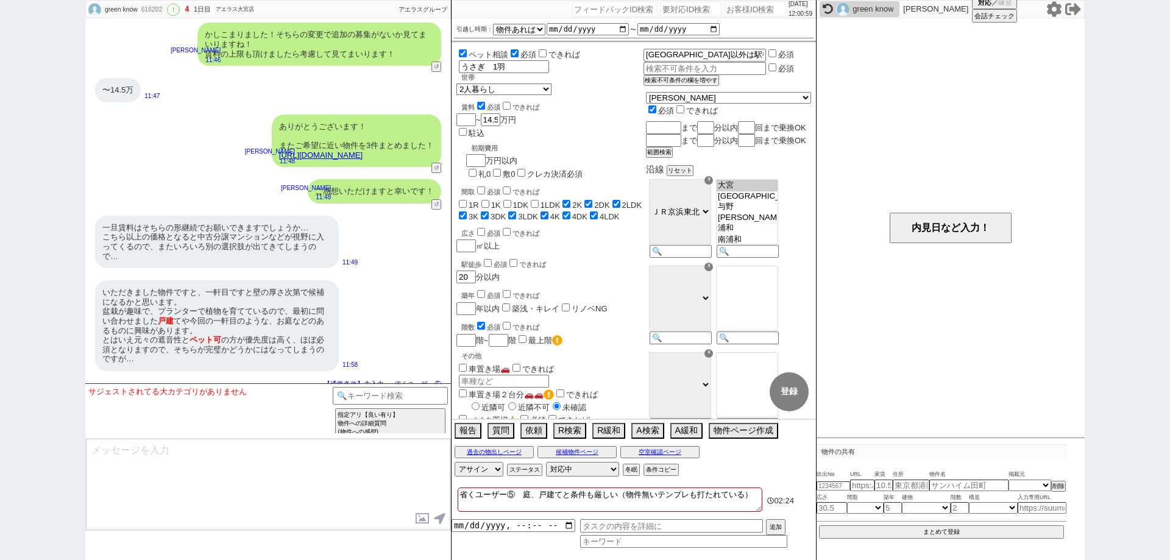
click at [578, 492] on textarea "省くユーザー⑤　庭、戸建てと条件も厳しい（物件無いテンプレも打たれている）" at bounding box center [610, 500] width 305 height 24
click at [753, 484] on div "省くユーザー⑤　庭、戸建と条件も厳しい（物件無いテンプレも打たれている） 02:26 追加" at bounding box center [634, 522] width 364 height 76
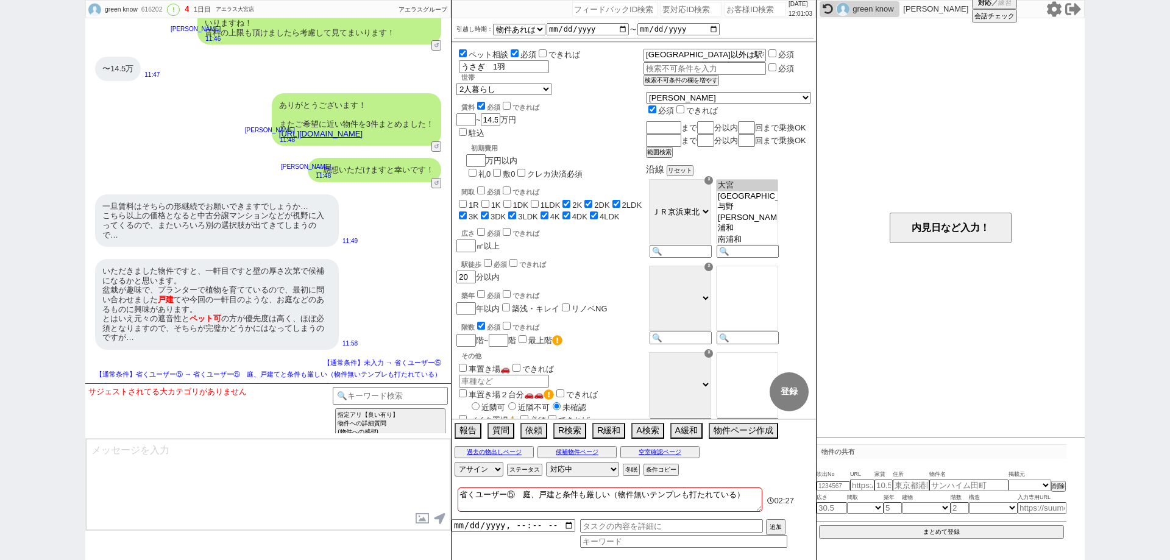
click at [320, 499] on textarea at bounding box center [268, 484] width 364 height 91
click at [377, 466] on textarea at bounding box center [268, 484] width 364 height 91
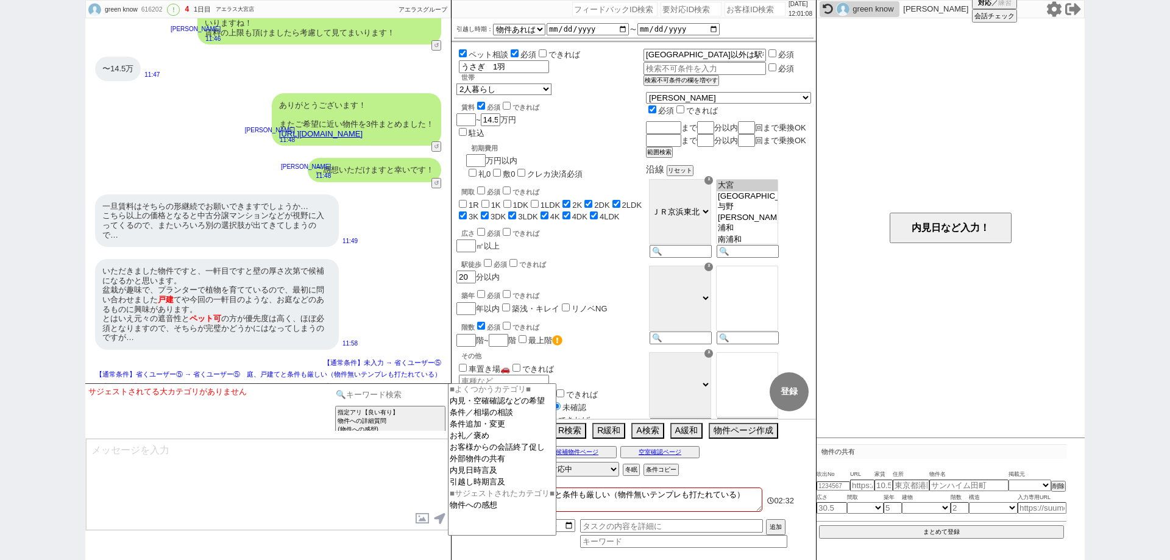
click at [395, 395] on input at bounding box center [390, 394] width 115 height 15
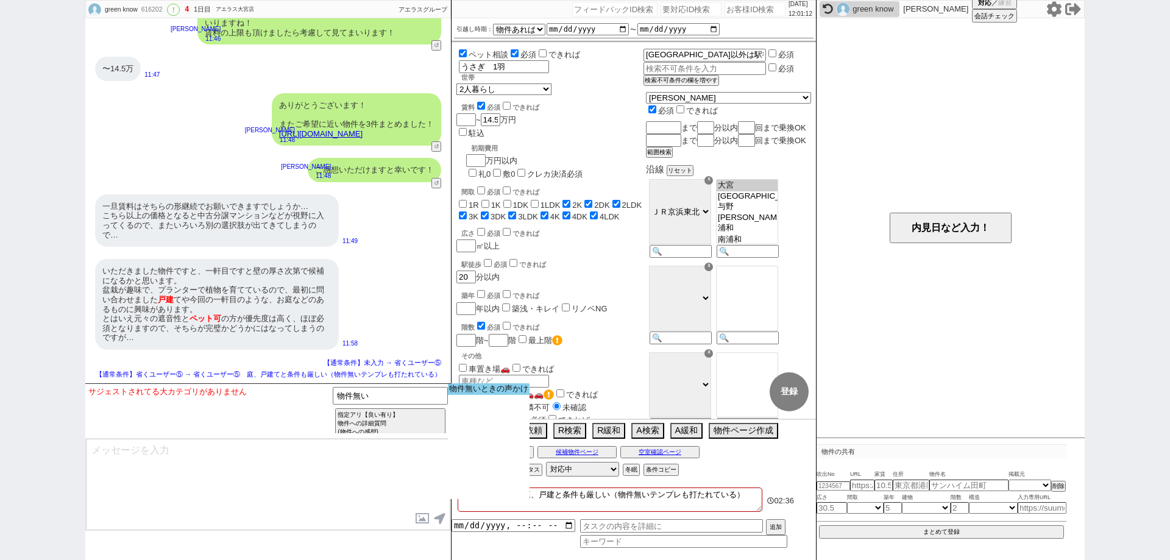
click at [467, 387] on option "物件無いときの声かけ" at bounding box center [489, 389] width 82 height 12
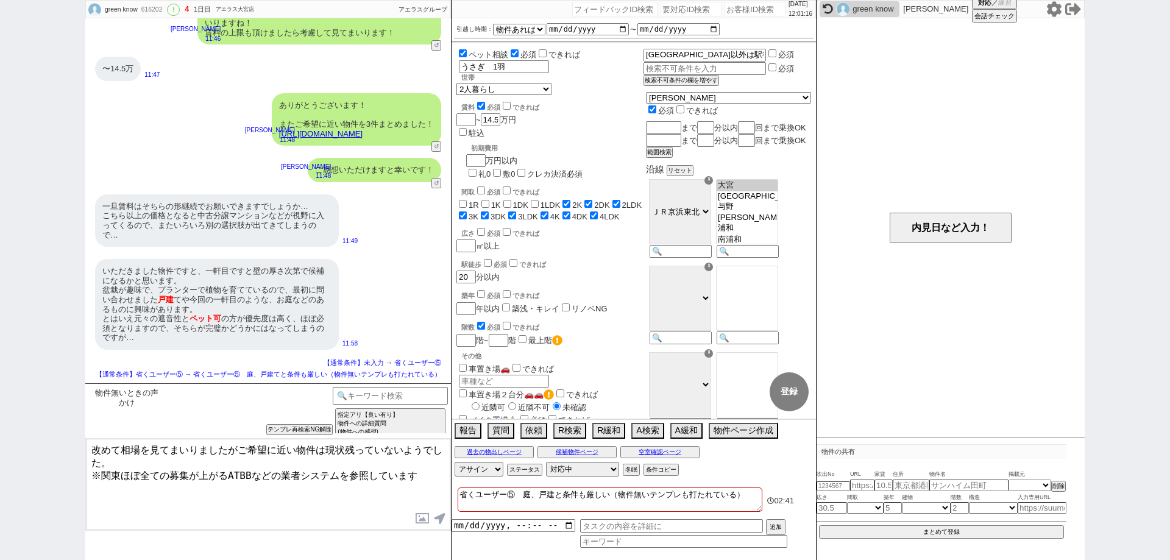
click at [419, 467] on textarea "改めて相場を見てまいりましたがご希望に近い物件は現状残っていないようでした。 ※関東ほぼ全ての募集が上がるATBBなどの業者システムを参照しています" at bounding box center [268, 484] width 364 height 91
drag, startPoint x: 236, startPoint y: 449, endPoint x: 0, endPoint y: 400, distance: 240.8
click at [0, 400] on div "green know 616202 ! 4 1日目 アエラス大宮店 冬眠中 自社客 アエラスグループ スミカ_BPO チャット全表示 [DATE] ようこそL…" at bounding box center [585, 280] width 1170 height 560
click at [157, 458] on textarea "かしこまりました、そうしますとご希望に近い物件は現状残っていないようでした。 ※関東ほぼ全ての募集が上がるATBBなどの業者システムを参照しています" at bounding box center [268, 484] width 364 height 91
drag, startPoint x: 421, startPoint y: 474, endPoint x: 82, endPoint y: 471, distance: 338.8
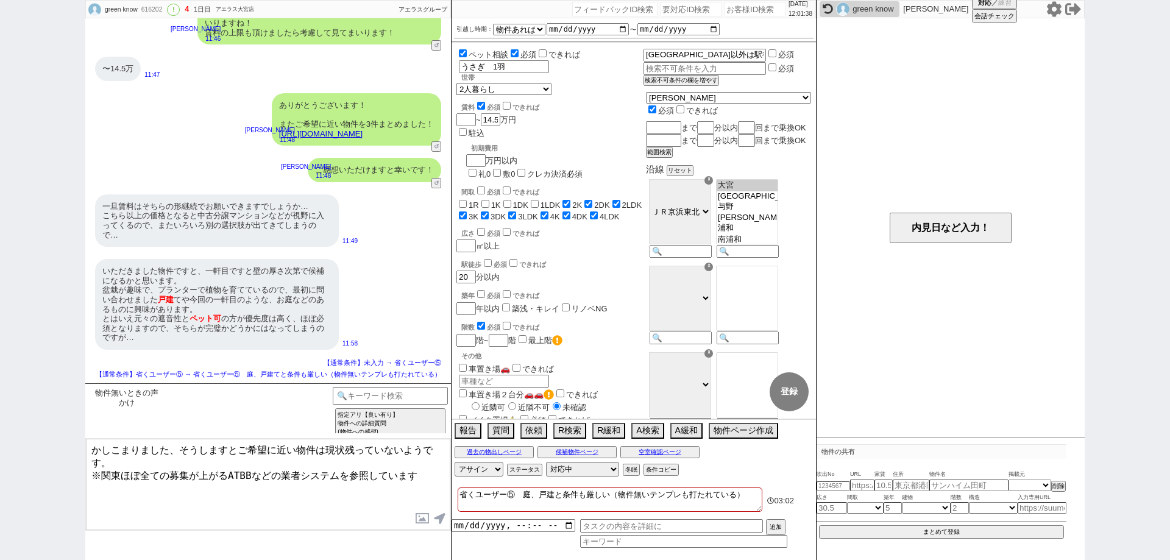
click at [82, 472] on div "green know 616202 ! 4 1日目 アエラス大宮店 冬眠中 自社客 アエラスグループ スミカ_BPO チャット全表示 [DATE] ようこそL…" at bounding box center [585, 280] width 1170 height 560
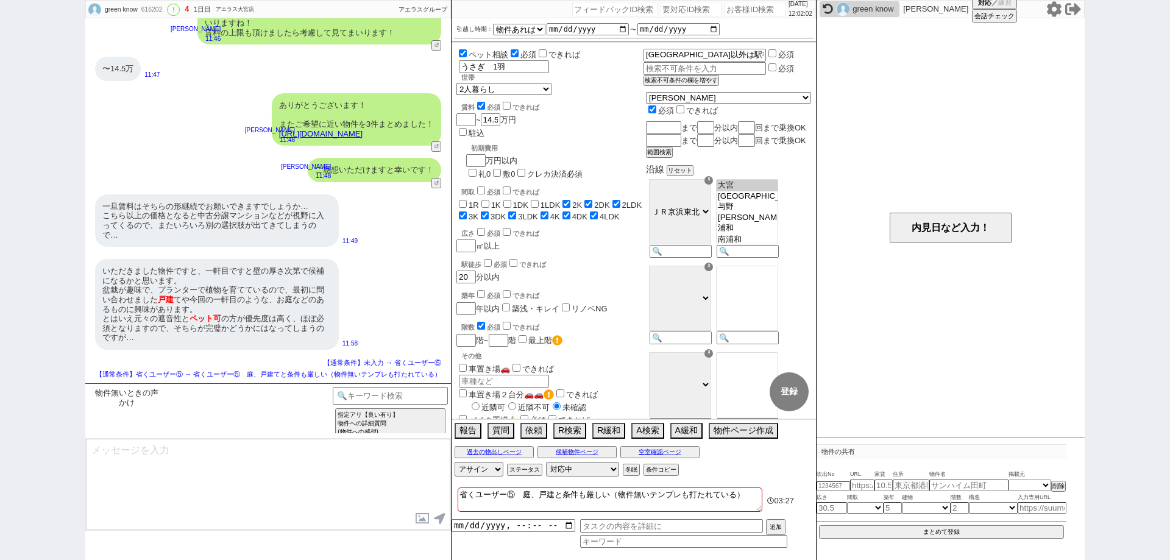
scroll to position [2006, 0]
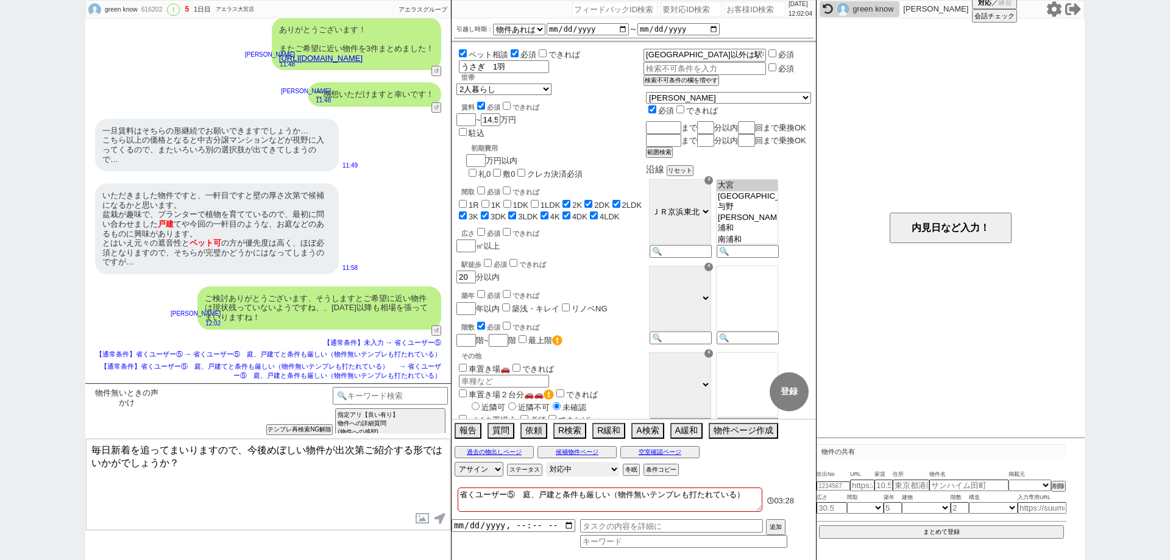
click at [587, 463] on select "対応中 引き継ぎ完了 ブロック 長期間返信なし 紹介不可 別の所で決まった 客の都合で引越しが無くなった 接客開始後に冬眠" at bounding box center [582, 469] width 73 height 15
click at [546, 462] on select "対応中 引き継ぎ完了 ブロック 長期間返信なし 紹介不可 別の所で決まった 客の都合で引越しが無くなった 接客開始後に冬眠" at bounding box center [582, 469] width 73 height 15
click at [787, 497] on span "03:31" at bounding box center [784, 500] width 20 height 9
click at [161, 13] on div "616202" at bounding box center [151, 10] width 27 height 10
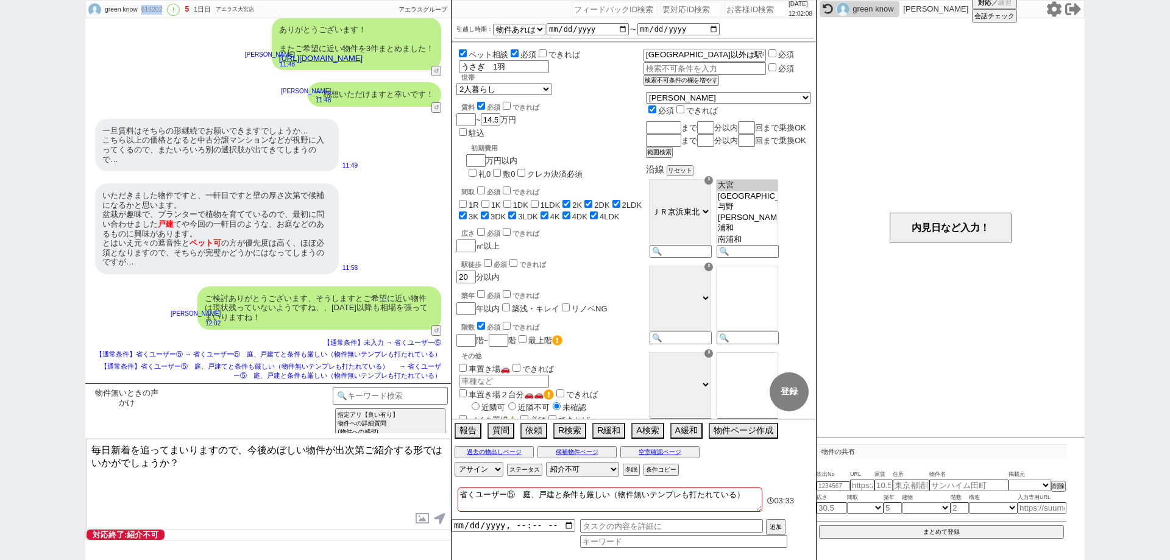
copy div "616202"
click at [725, 8] on input "number" at bounding box center [755, 9] width 61 height 15
paste input "616202"
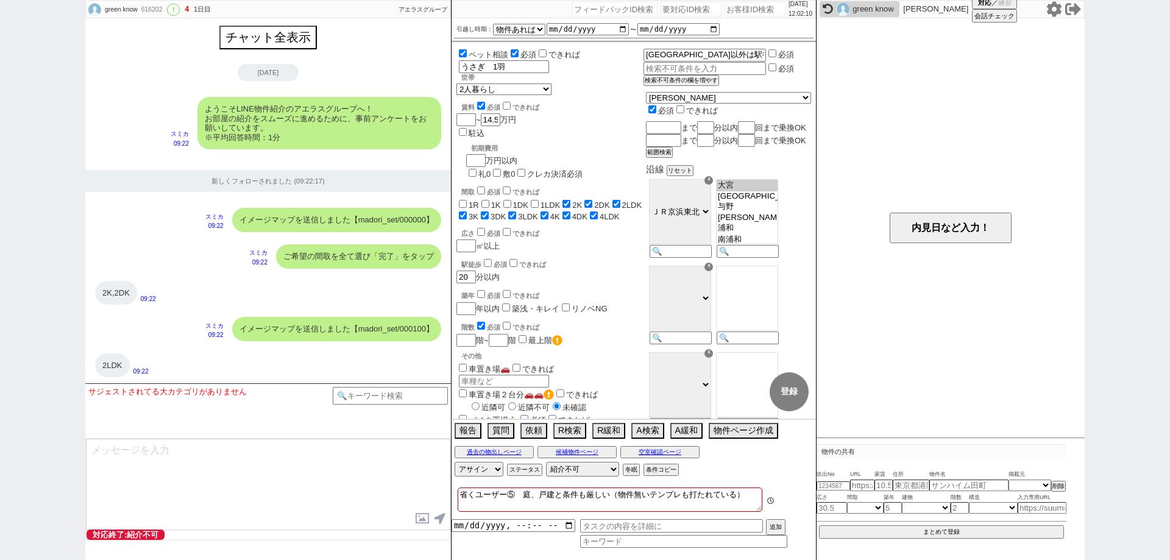
scroll to position [1949, 0]
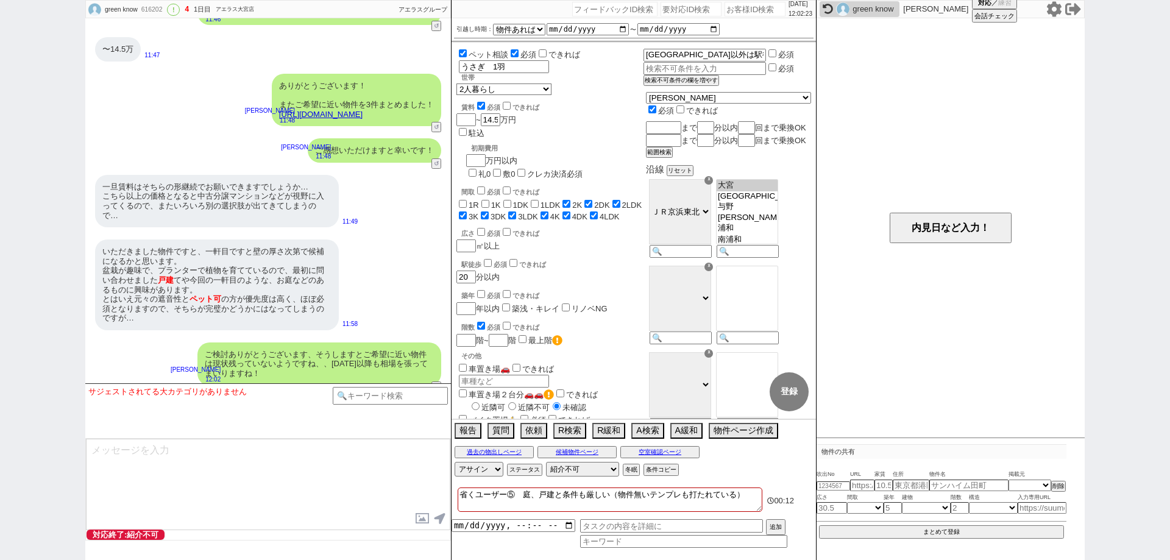
click at [0, 374] on div "green know 616202 ! 4 1日目 アエラス大宮店 冬眠中 自社客 アエラスグループ スミカ_BPO チャット全表示 [DATE] ようこそL…" at bounding box center [585, 280] width 1170 height 560
drag, startPoint x: 516, startPoint y: 492, endPoint x: 458, endPoint y: 491, distance: 57.3
click at [458, 491] on textarea "省くユーザー⑤　庭、戸建と条件も厳しい（物件無いテンプレも打たれている）" at bounding box center [610, 500] width 305 height 24
drag, startPoint x: 0, startPoint y: 422, endPoint x: 21, endPoint y: 426, distance: 21.6
click at [0, 422] on div "green know 616202 ! 4 1日目 アエラス大宮店 冬眠中 自社客 アエラスグループ スミカ_BPO チャット全表示 [DATE] ようこそL…" at bounding box center [585, 280] width 1170 height 560
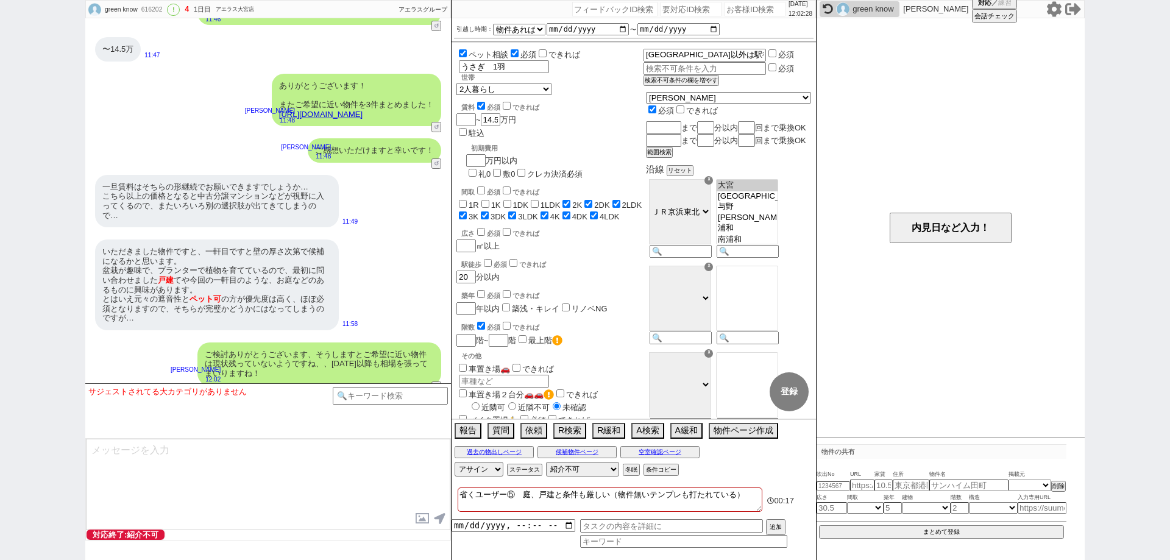
drag, startPoint x: 0, startPoint y: 232, endPoint x: 102, endPoint y: 52, distance: 207.4
click at [0, 221] on div "green know 616202 ! 4 1日目 アエラス大宮店 冬眠中 自社客 アエラスグループ スミカ_BPO チャット全表示 [DATE] ようこそL…" at bounding box center [585, 280] width 1170 height 560
click at [145, 12] on div "616202" at bounding box center [151, 10] width 27 height 10
copy div "616202"
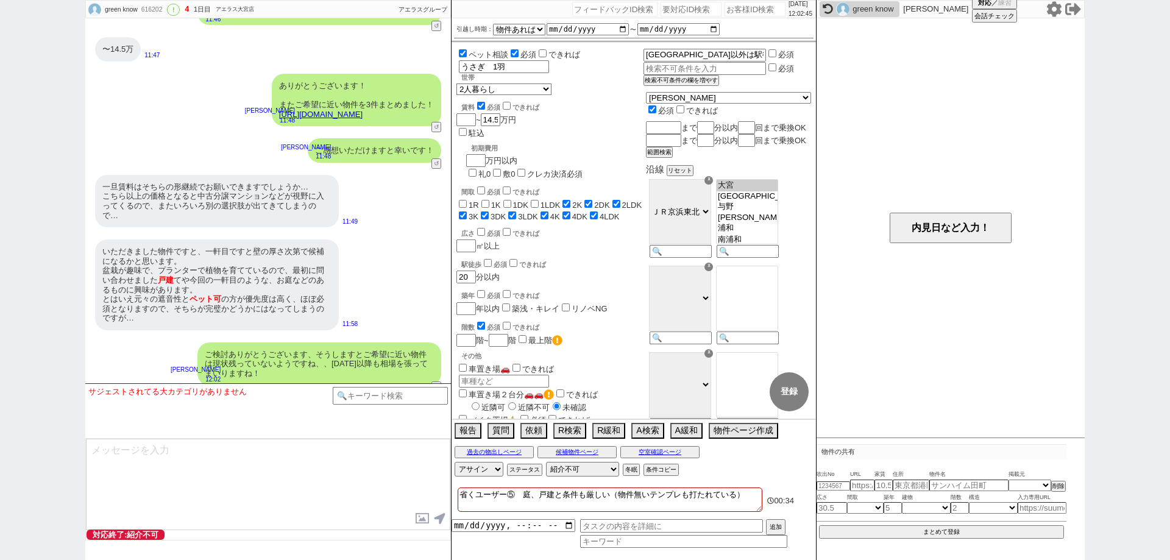
drag, startPoint x: 0, startPoint y: 199, endPoint x: 555, endPoint y: 395, distance: 588.6
click at [6, 204] on div "green know 616202 ! 4 1日目 アエラス大宮店 冬眠中 自社客 アエラスグループ スミカ_BPO チャット全表示 [DATE] ようこそL…" at bounding box center [585, 280] width 1170 height 560
click at [1052, 12] on icon at bounding box center [1054, 8] width 15 height 15
